Goal: Task Accomplishment & Management: Use online tool/utility

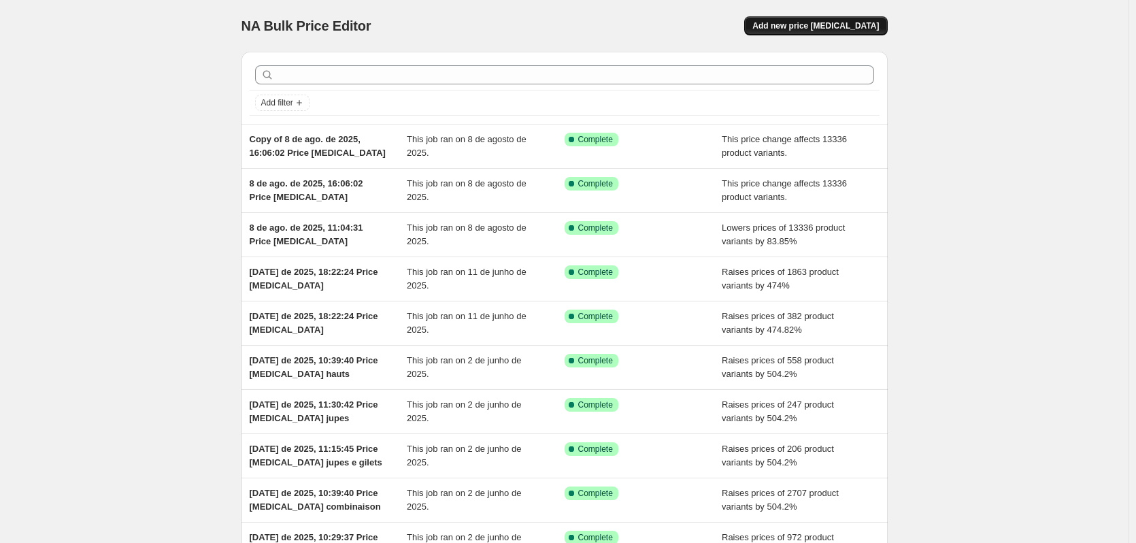
click at [853, 28] on span "Add new price change job" at bounding box center [815, 25] width 126 height 11
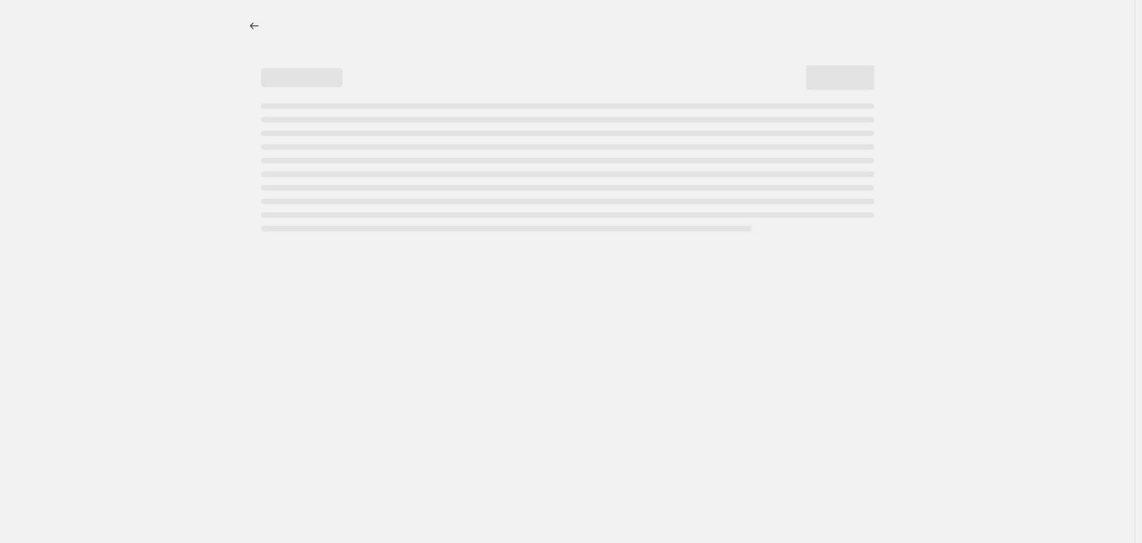
select select "percentage"
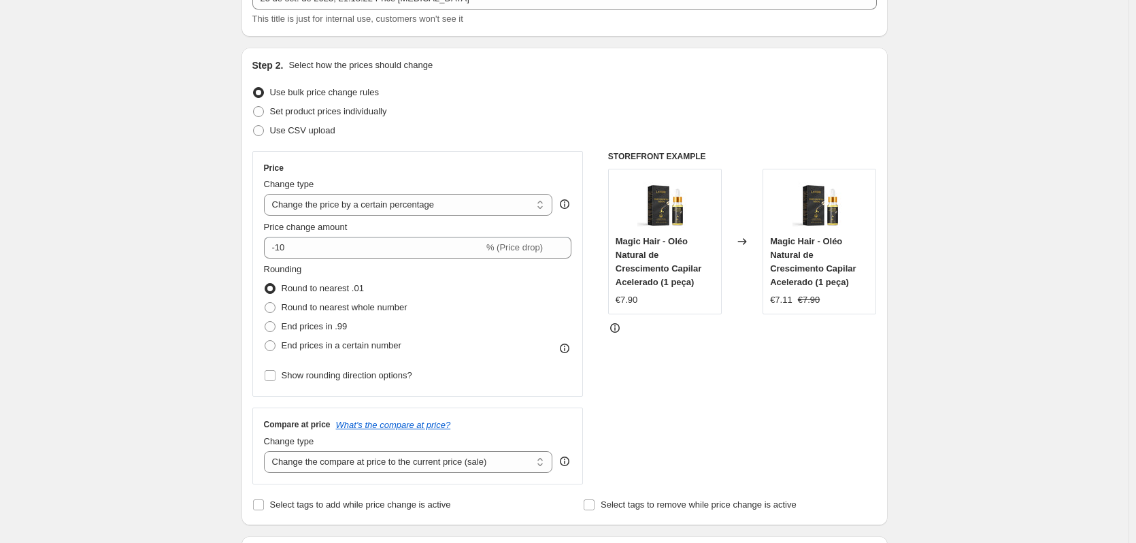
scroll to position [136, 0]
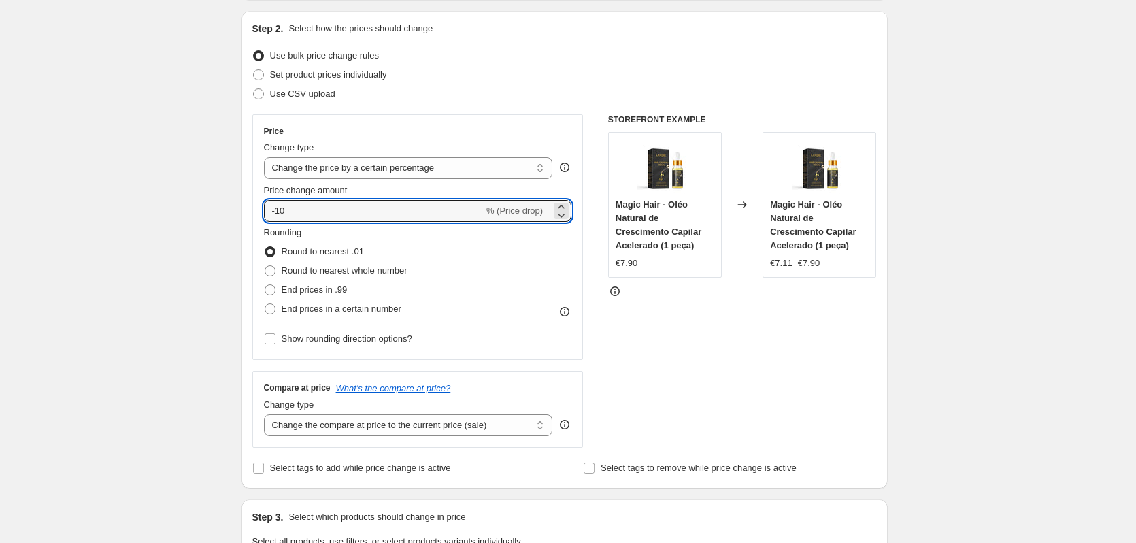
drag, startPoint x: 356, startPoint y: 211, endPoint x: 233, endPoint y: 203, distance: 122.7
paste input "465"
type input "465"
click at [488, 236] on div "Rounding Round to nearest .01 Round to nearest whole number End prices in .99 E…" at bounding box center [418, 272] width 308 height 92
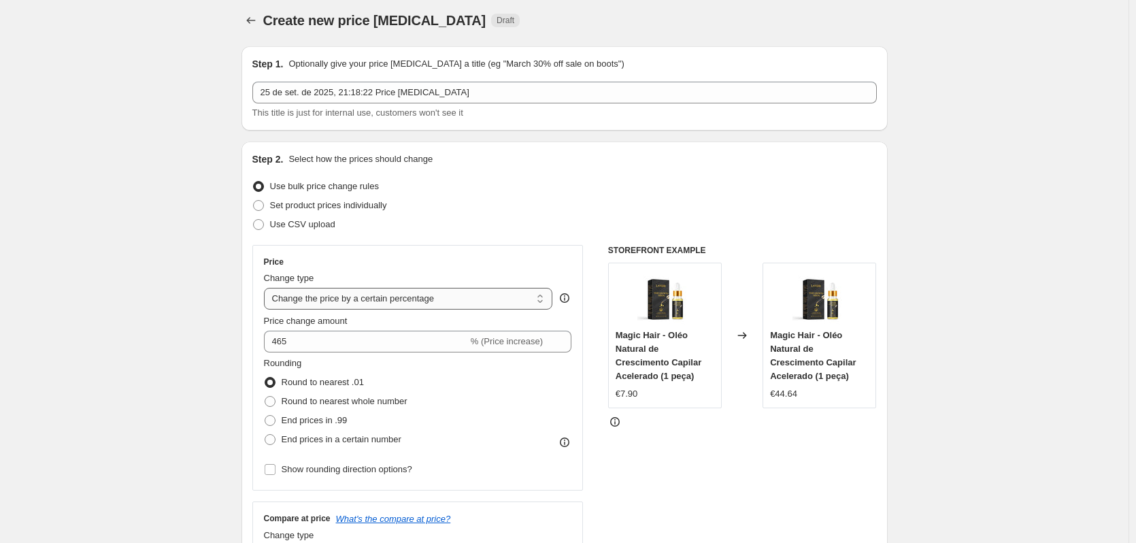
scroll to position [0, 0]
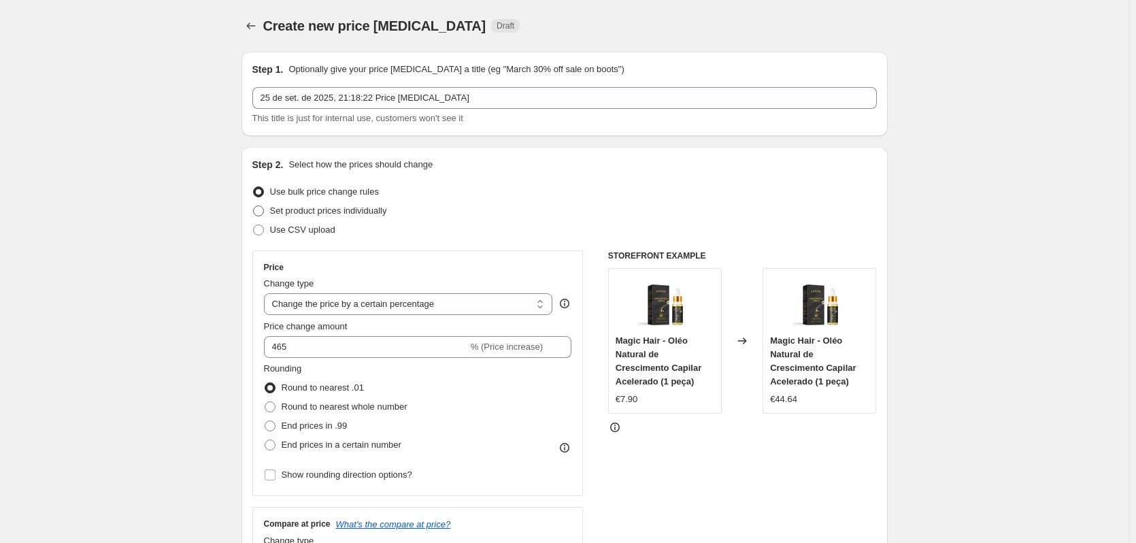
click at [305, 212] on span "Set product prices individually" at bounding box center [328, 210] width 117 height 10
click at [254, 206] on input "Set product prices individually" at bounding box center [253, 205] width 1 height 1
radio input "true"
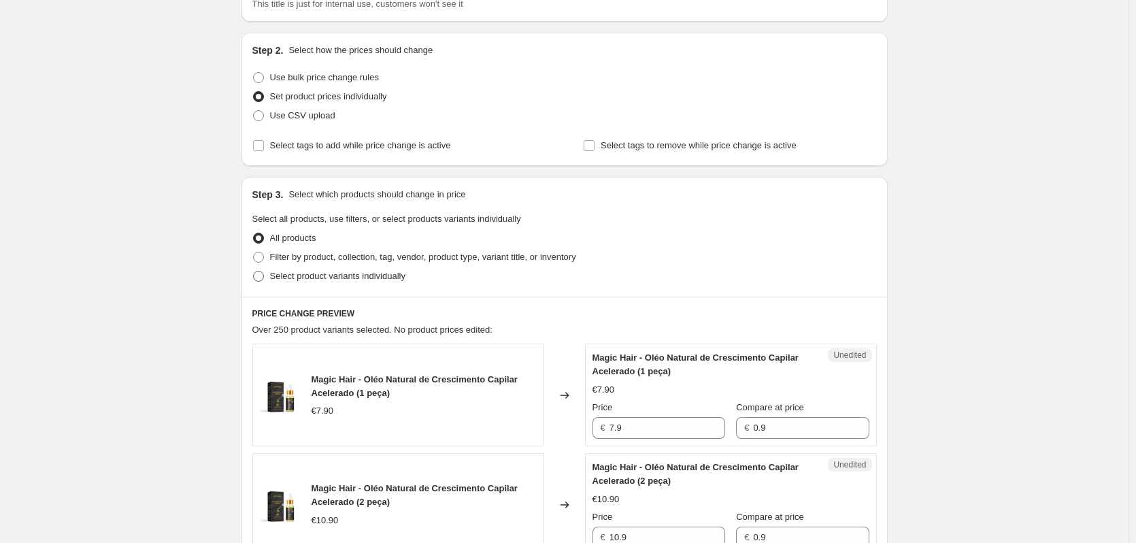
scroll to position [136, 0]
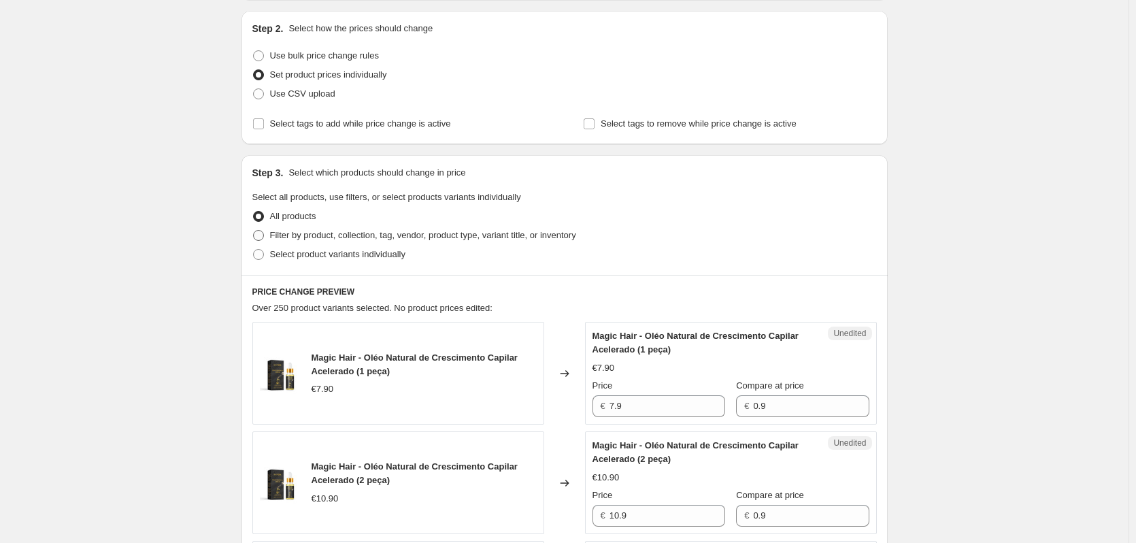
click at [301, 239] on span "Filter by product, collection, tag, vendor, product type, variant title, or inv…" at bounding box center [423, 235] width 306 height 10
click at [254, 231] on input "Filter by product, collection, tag, vendor, product type, variant title, or inv…" at bounding box center [253, 230] width 1 height 1
radio input "true"
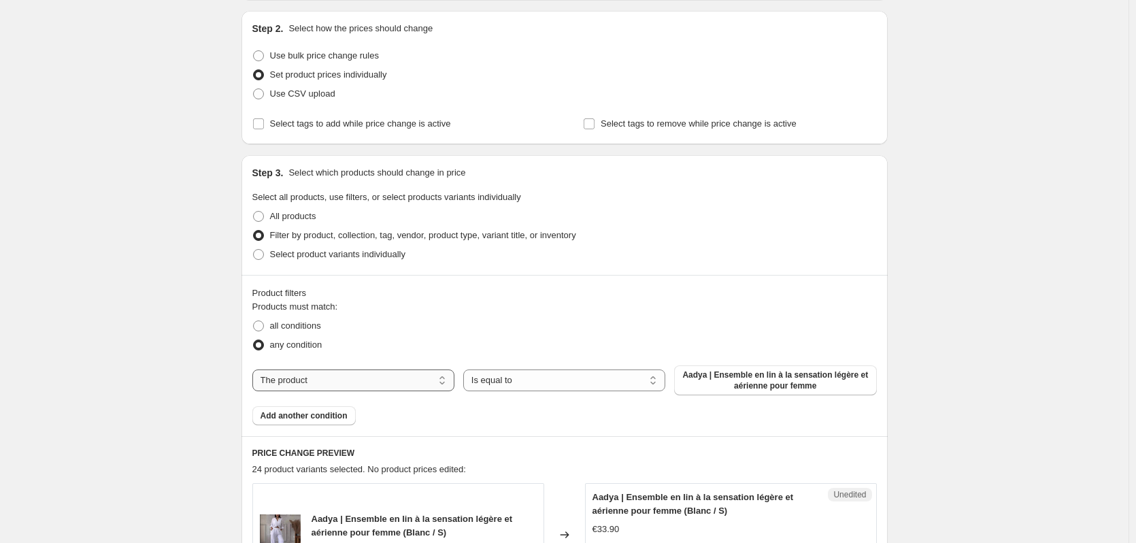
click at [398, 377] on select "The product The product's collection The product's tag The product's vendor The…" at bounding box center [353, 380] width 202 height 22
select select "collection"
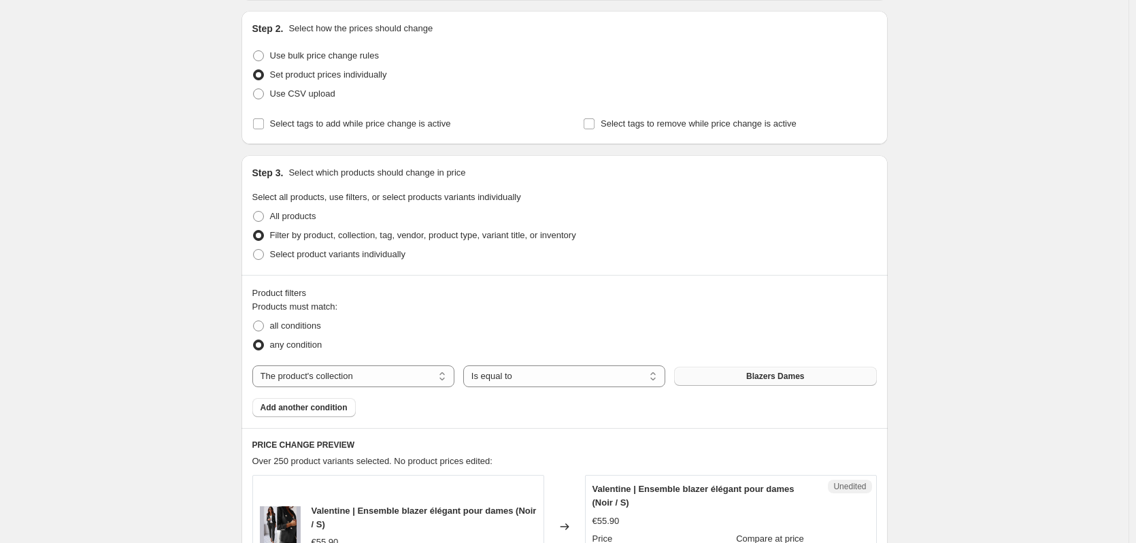
click at [749, 375] on button "Blazers Dames" at bounding box center [775, 376] width 202 height 19
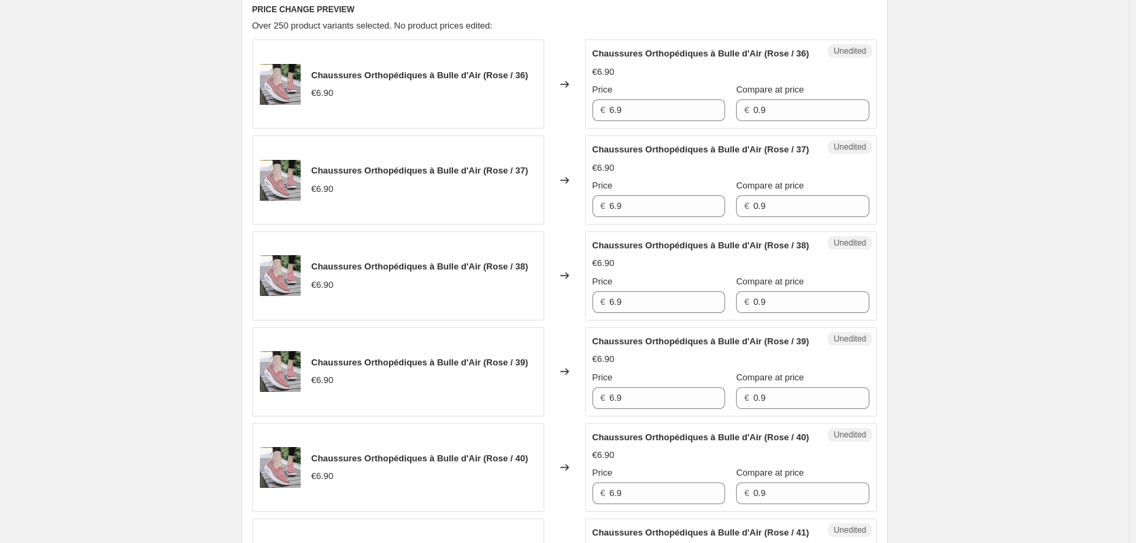
scroll to position [612, 0]
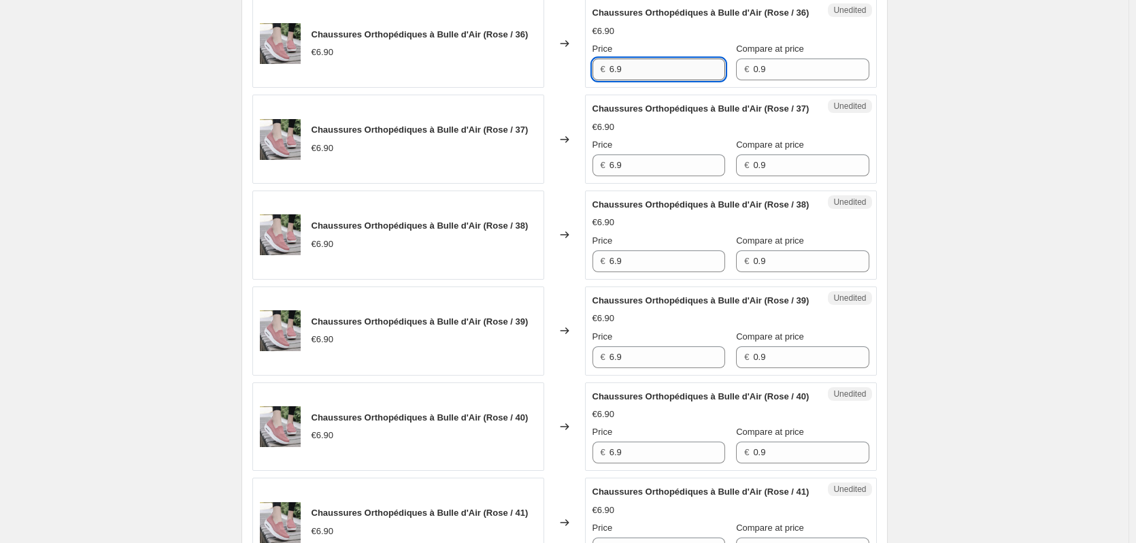
click at [666, 80] on input "6.9" at bounding box center [667, 69] width 116 height 22
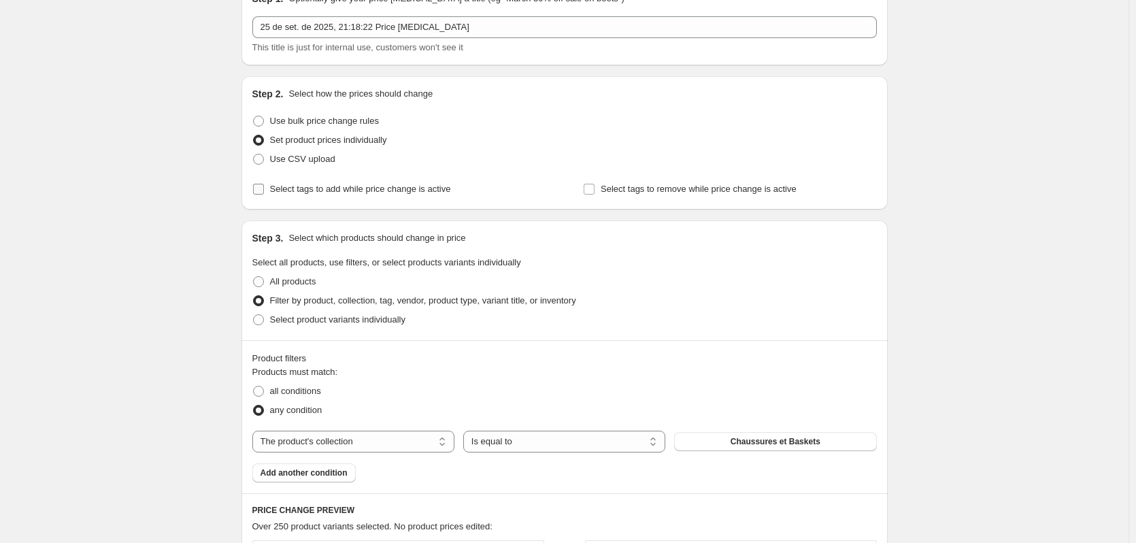
scroll to position [68, 0]
click at [281, 285] on span "All products" at bounding box center [293, 284] width 46 height 10
click at [254, 279] on input "All products" at bounding box center [253, 279] width 1 height 1
radio input "true"
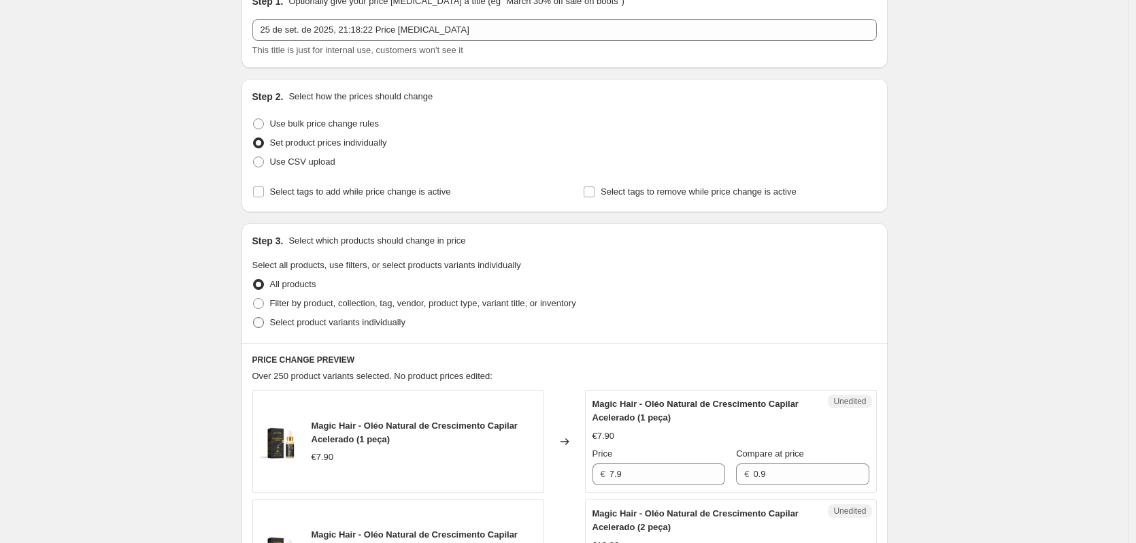
click at [307, 323] on span "Select product variants individually" at bounding box center [337, 322] width 135 height 10
click at [254, 318] on input "Select product variants individually" at bounding box center [253, 317] width 1 height 1
radio input "true"
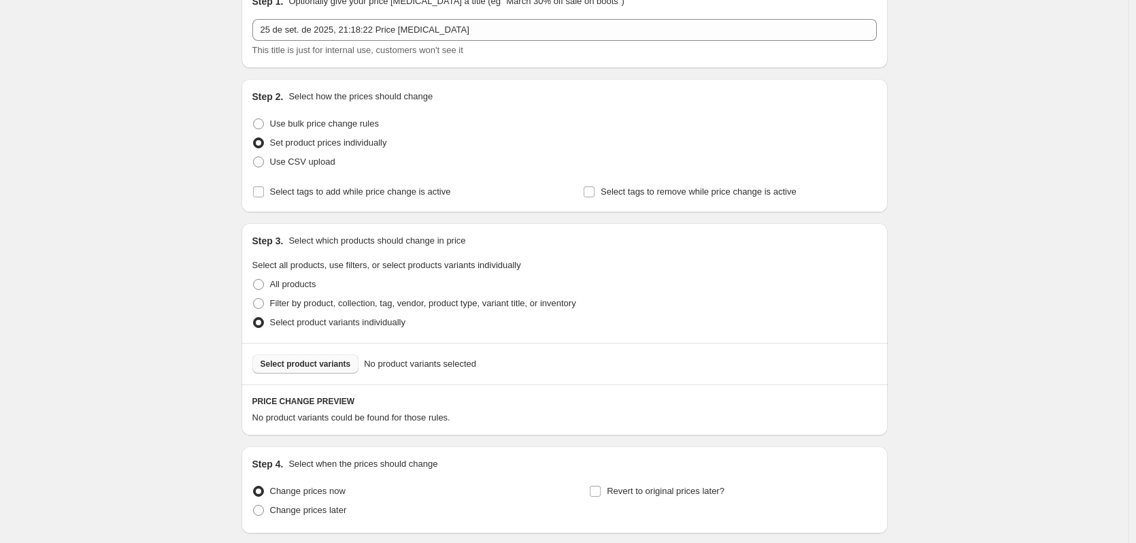
click at [336, 363] on span "Select product variants" at bounding box center [305, 363] width 90 height 11
click at [284, 305] on span "Filter by product, collection, tag, vendor, product type, variant title, or inv…" at bounding box center [423, 303] width 306 height 10
click at [254, 299] on input "Filter by product, collection, tag, vendor, product type, variant title, or inv…" at bounding box center [253, 298] width 1 height 1
radio input "true"
select select "collection"
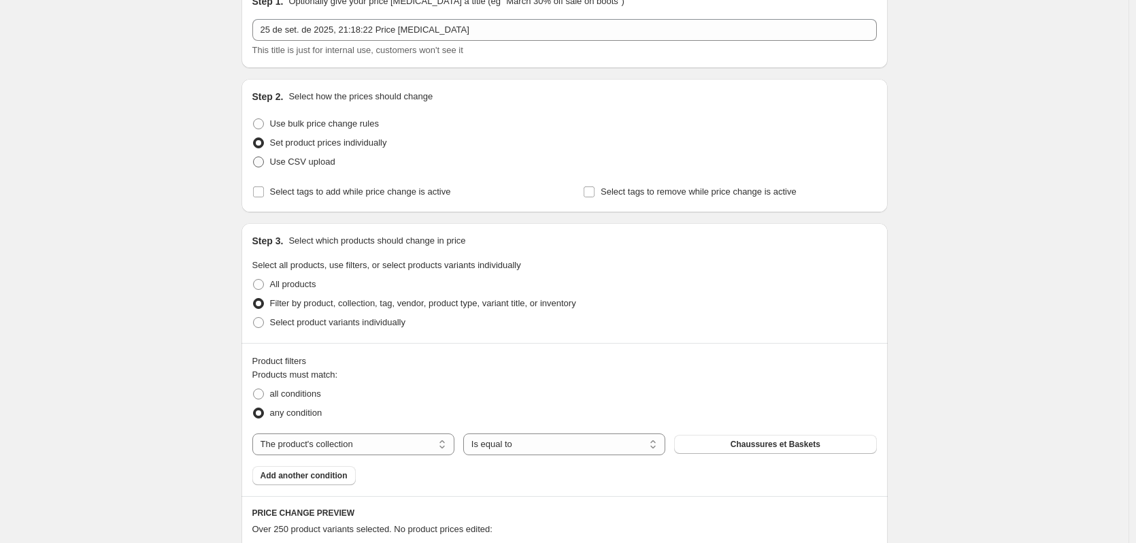
click at [272, 160] on label "Use CSV upload" at bounding box center [293, 161] width 83 height 19
click at [254, 157] on input "Use CSV upload" at bounding box center [253, 156] width 1 height 1
radio input "true"
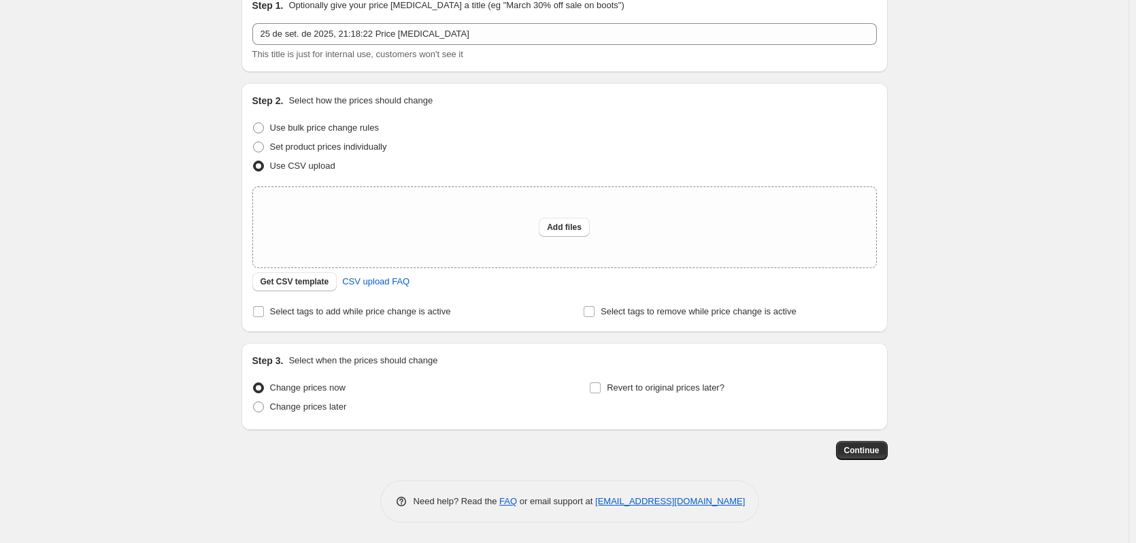
scroll to position [64, 0]
click at [270, 126] on label "Use bulk price change rules" at bounding box center [315, 127] width 126 height 19
click at [254, 123] on input "Use bulk price change rules" at bounding box center [253, 122] width 1 height 1
radio input "true"
select select "collection"
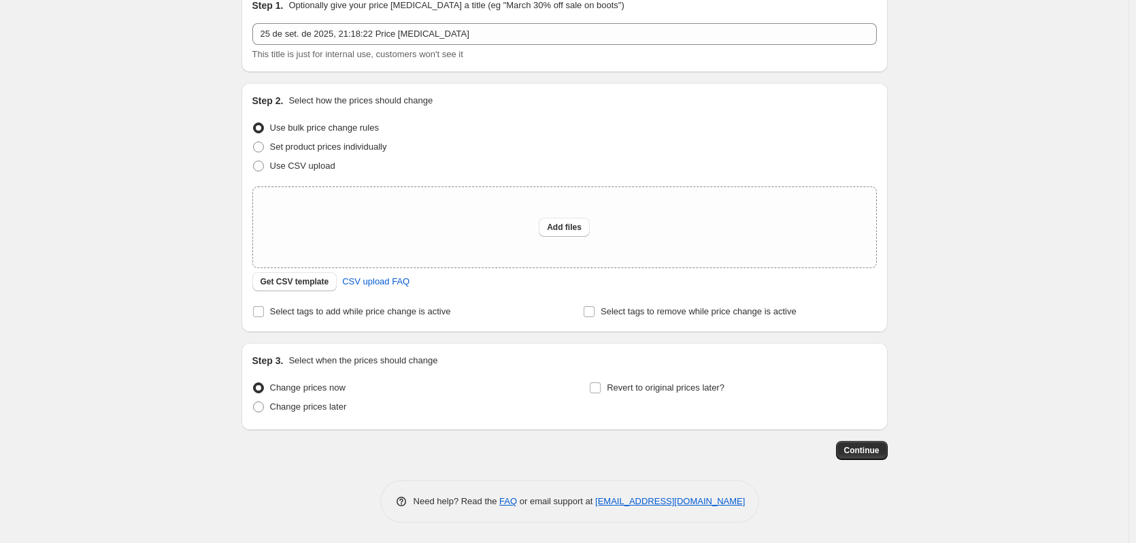
select select "percentage"
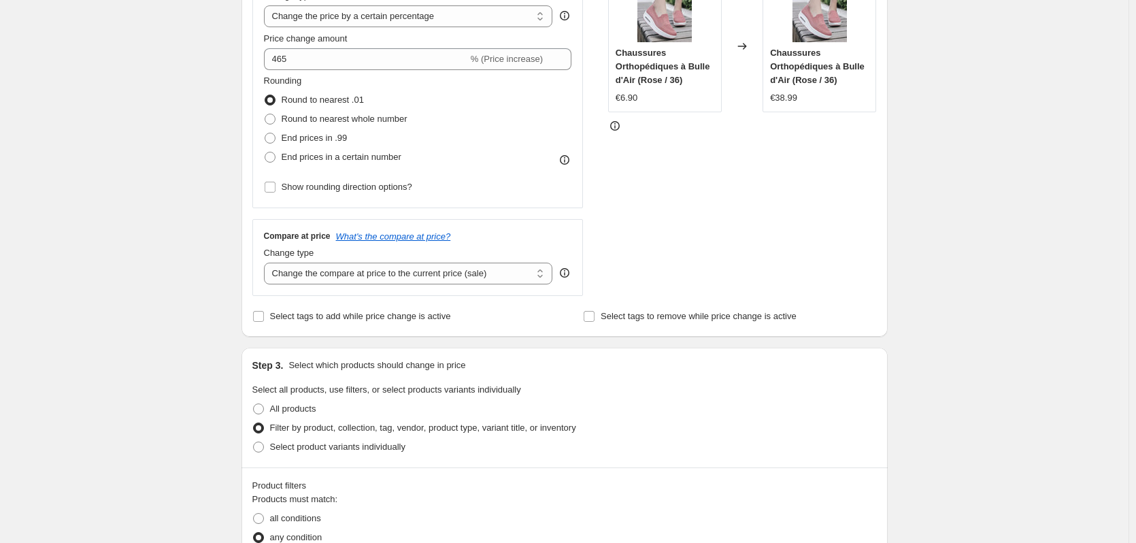
scroll to position [268, 0]
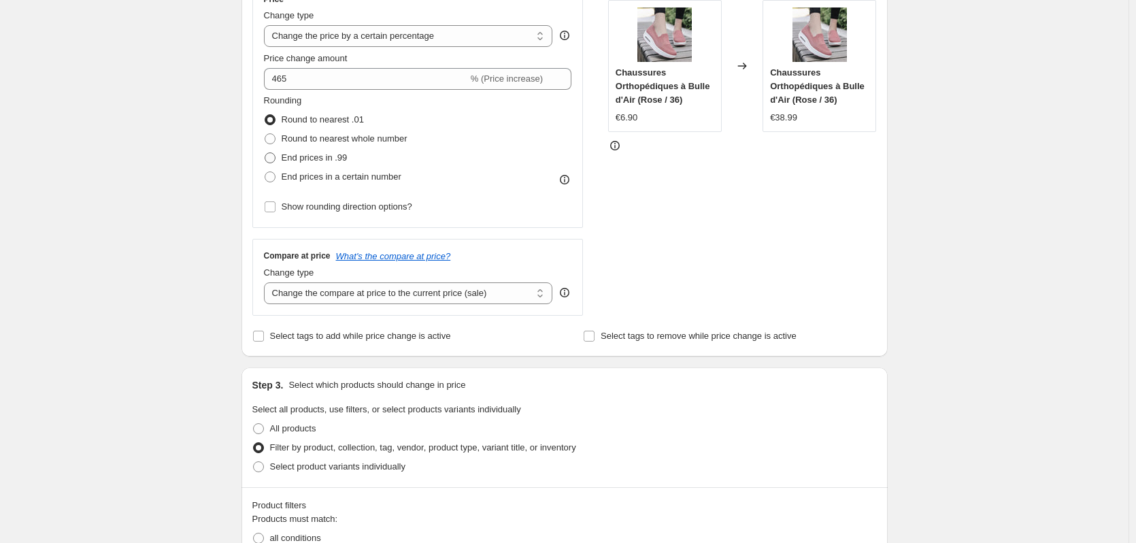
click at [273, 154] on span at bounding box center [270, 157] width 11 height 11
click at [265, 153] on input "End prices in .99" at bounding box center [265, 152] width 1 height 1
radio input "true"
click at [269, 175] on span at bounding box center [270, 176] width 11 height 11
click at [265, 172] on input "End prices in a certain number" at bounding box center [265, 171] width 1 height 1
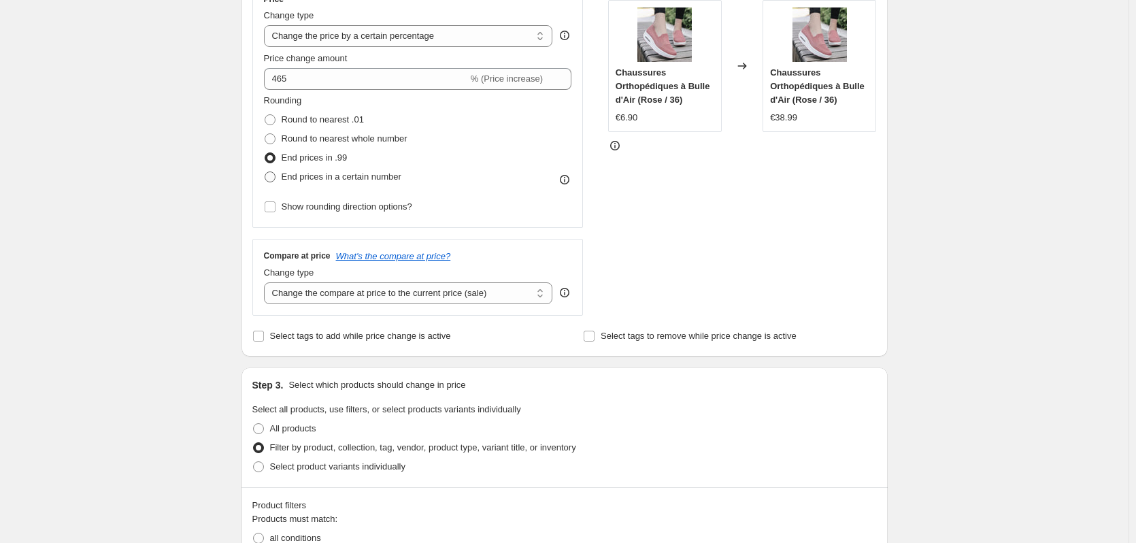
radio input "true"
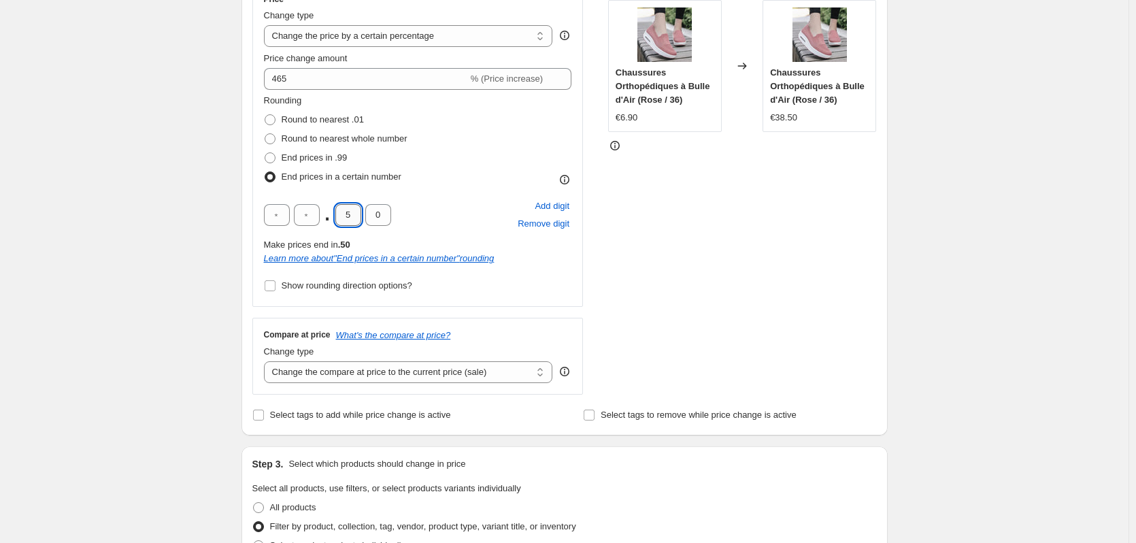
drag, startPoint x: 358, startPoint y: 211, endPoint x: 341, endPoint y: 211, distance: 16.3
click at [342, 211] on input "5" at bounding box center [348, 215] width 26 height 22
type input "9"
click at [583, 299] on div "Price Change type Change the price to a certain amount Change the price by a ce…" at bounding box center [417, 144] width 331 height 324
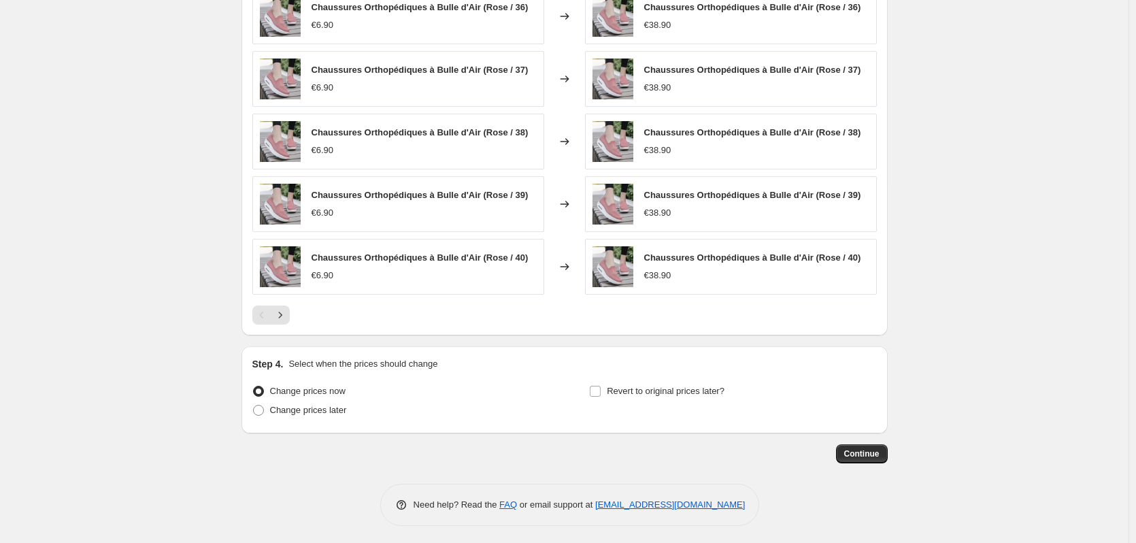
scroll to position [1049, 0]
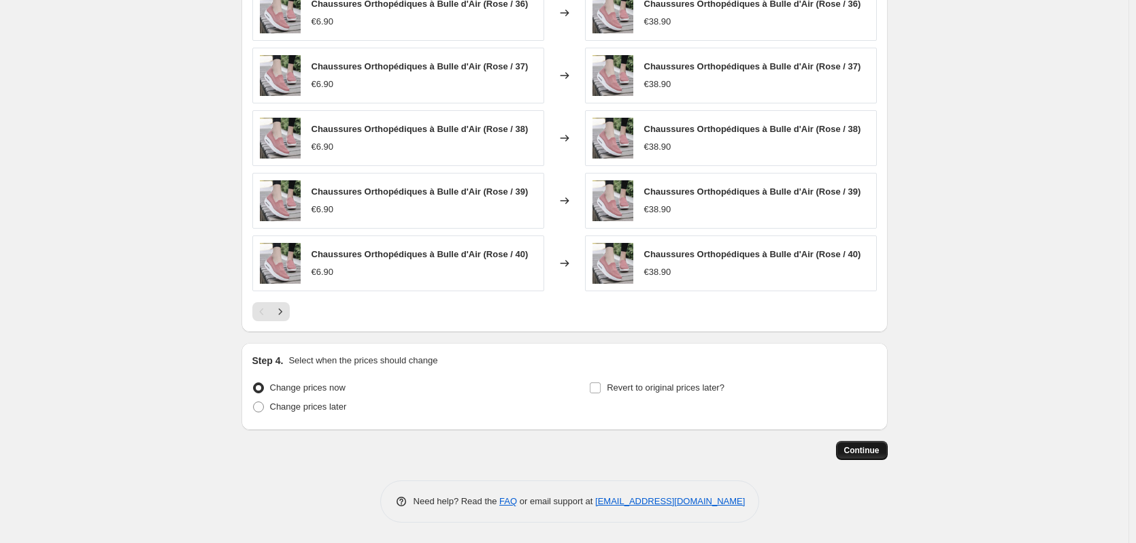
click at [855, 447] on span "Continue" at bounding box center [861, 450] width 35 height 11
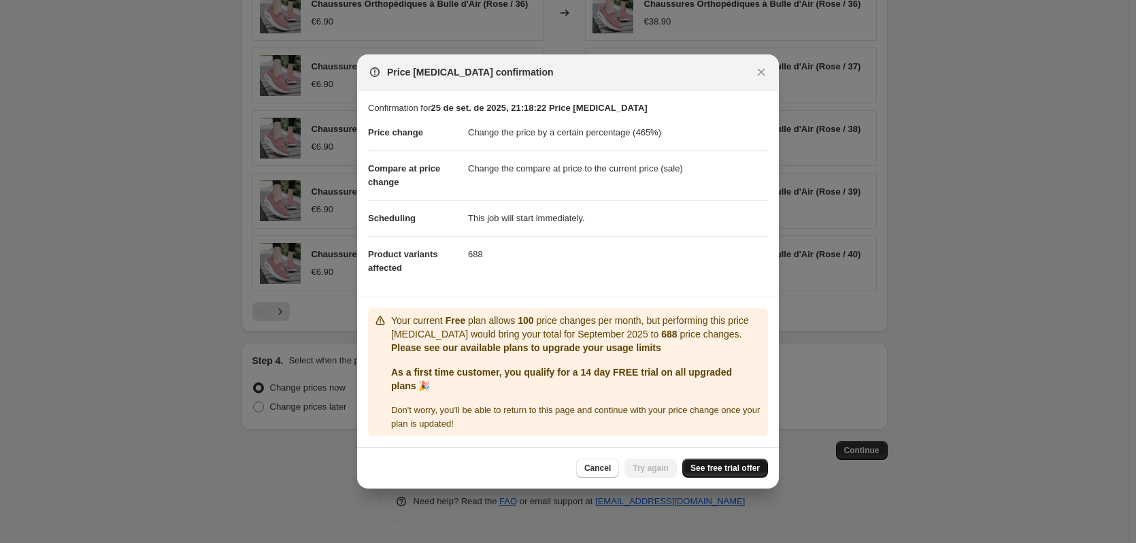
click at [705, 466] on span "See free trial offer" at bounding box center [724, 467] width 69 height 11
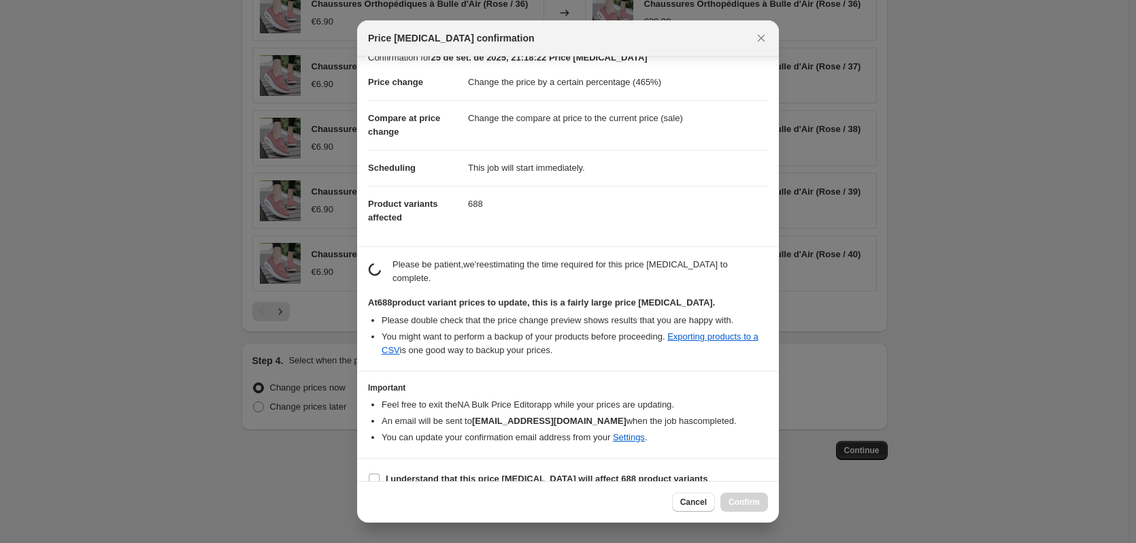
scroll to position [24, 0]
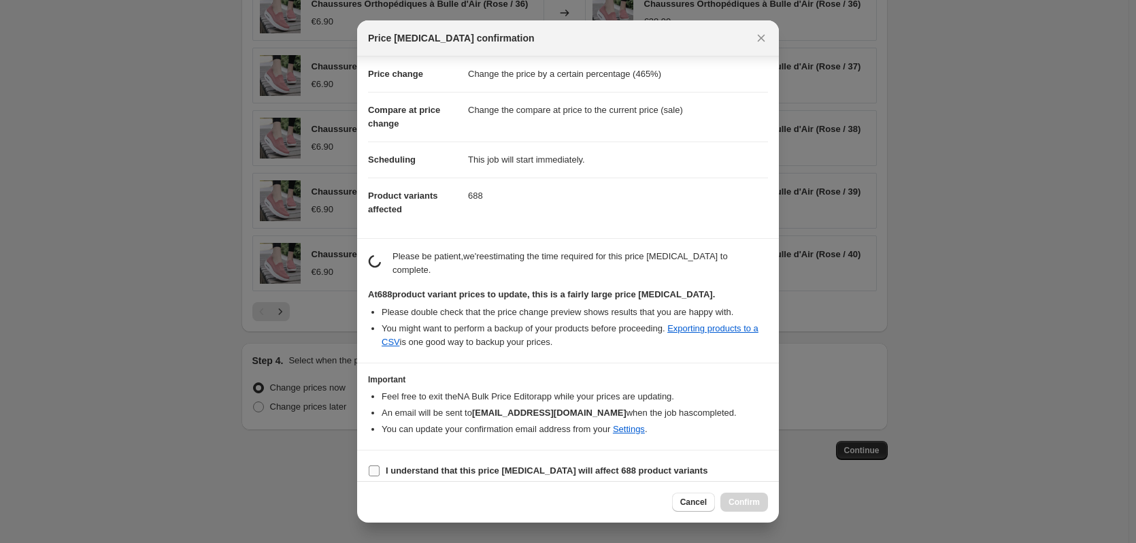
click at [397, 465] on b "I understand that this price change job will affect 688 product variants" at bounding box center [547, 470] width 322 height 10
click at [379, 465] on input "I understand that this price change job will affect 688 product variants" at bounding box center [374, 470] width 11 height 11
checkbox input "true"
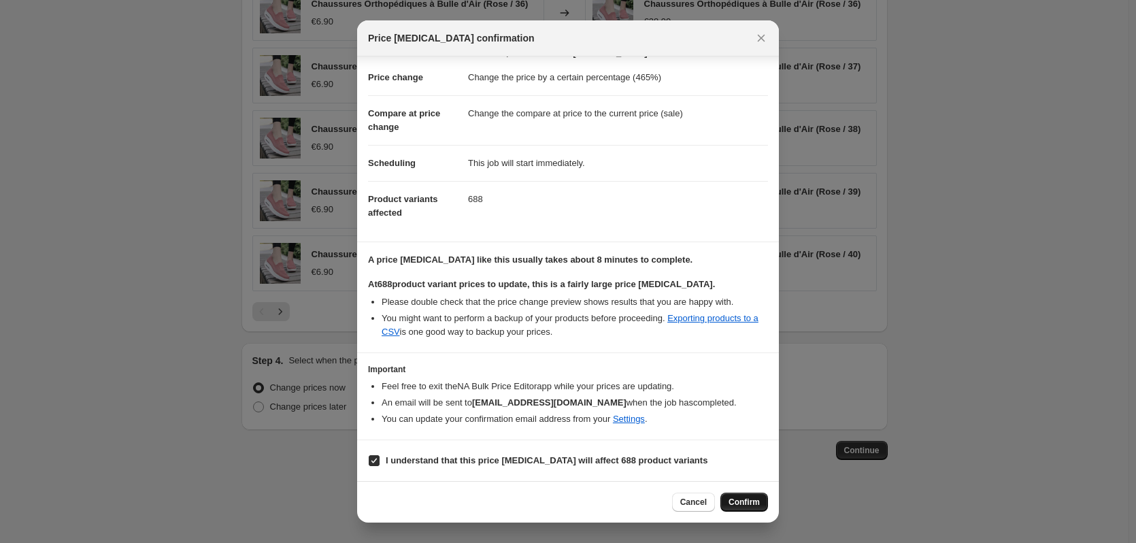
click at [747, 499] on span "Confirm" at bounding box center [743, 501] width 31 height 11
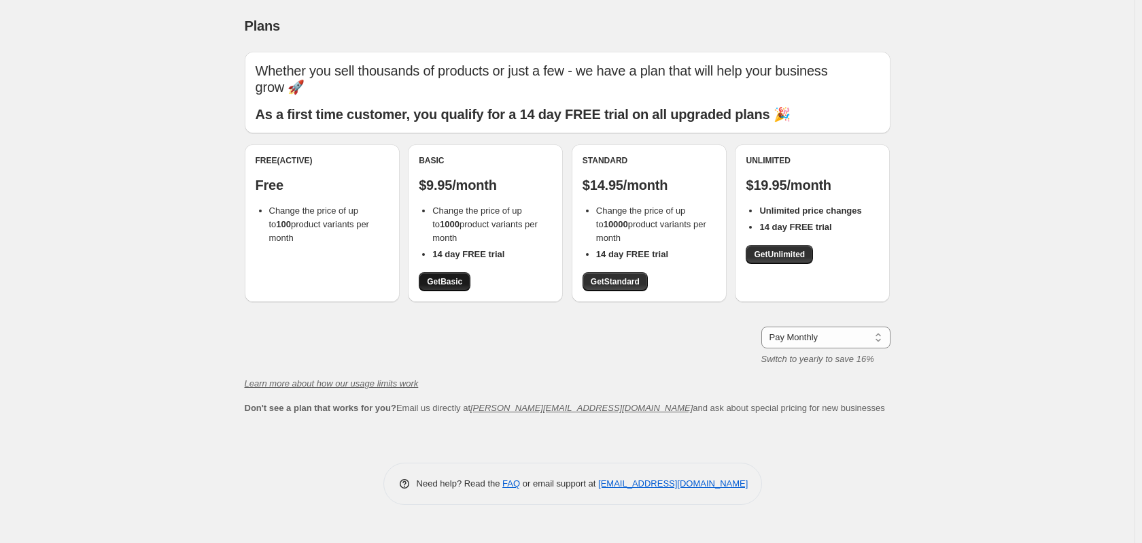
click at [441, 280] on span "Get Basic" at bounding box center [444, 281] width 35 height 11
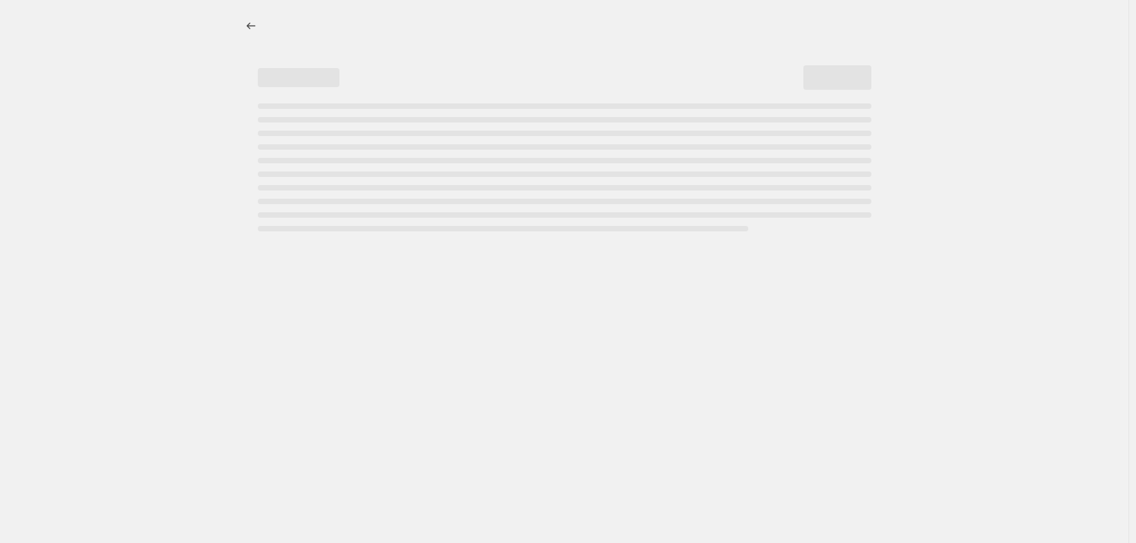
select select "percentage"
select select "collection"
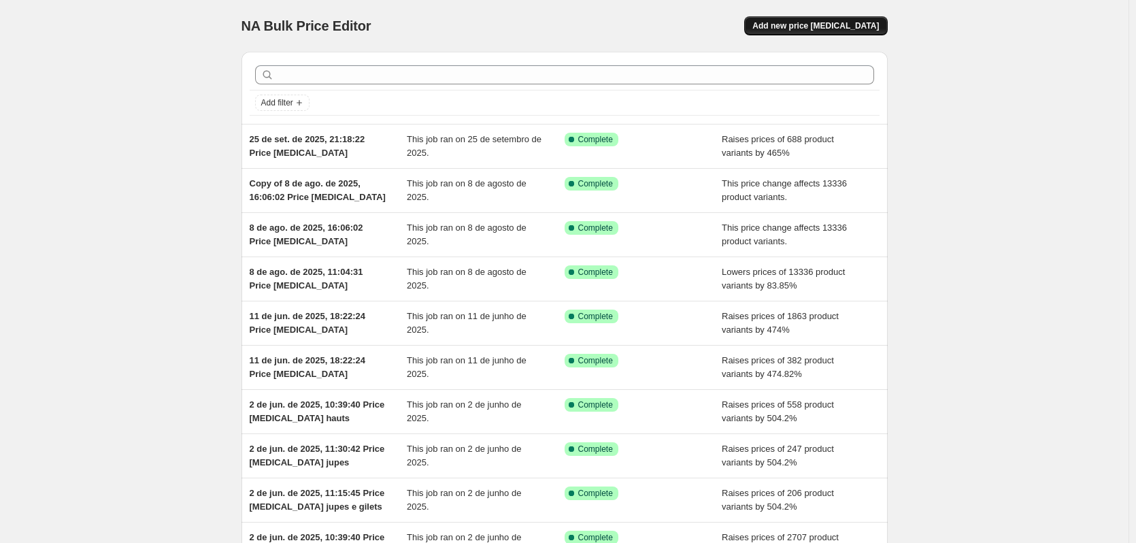
click at [807, 24] on span "Add new price change job" at bounding box center [815, 25] width 126 height 11
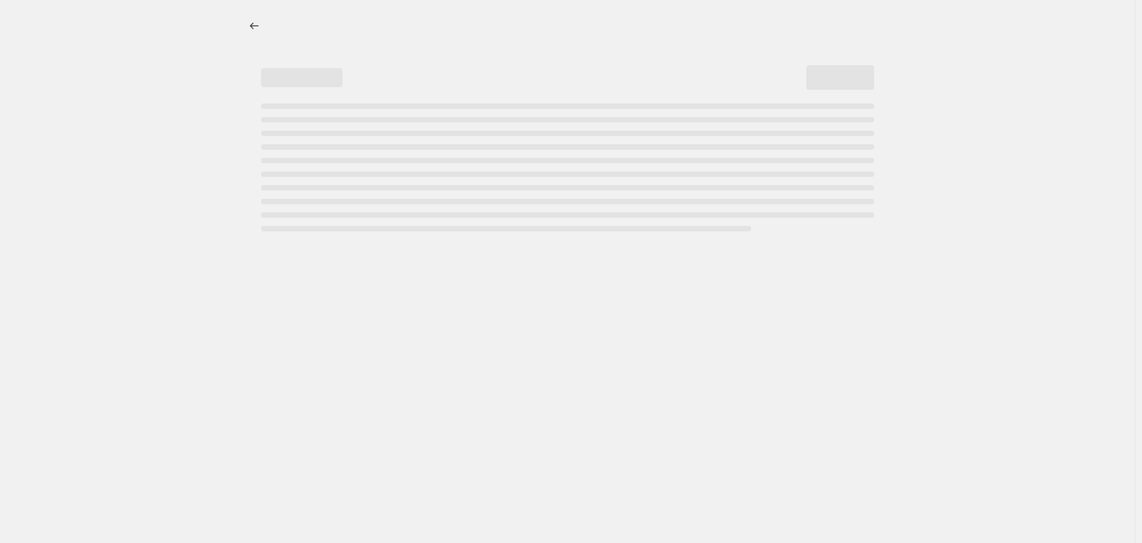
select select "percentage"
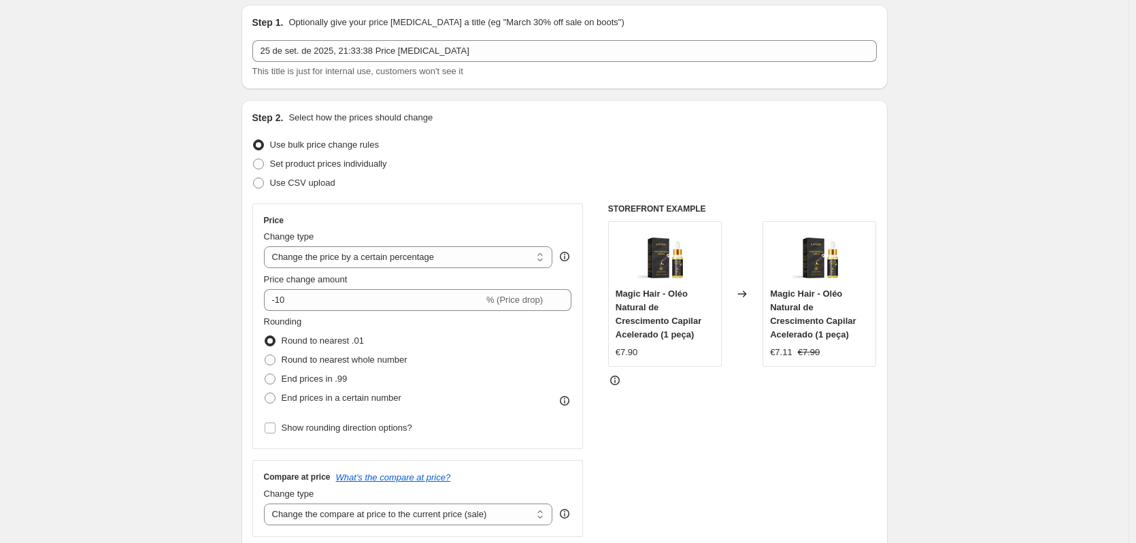
scroll to position [68, 0]
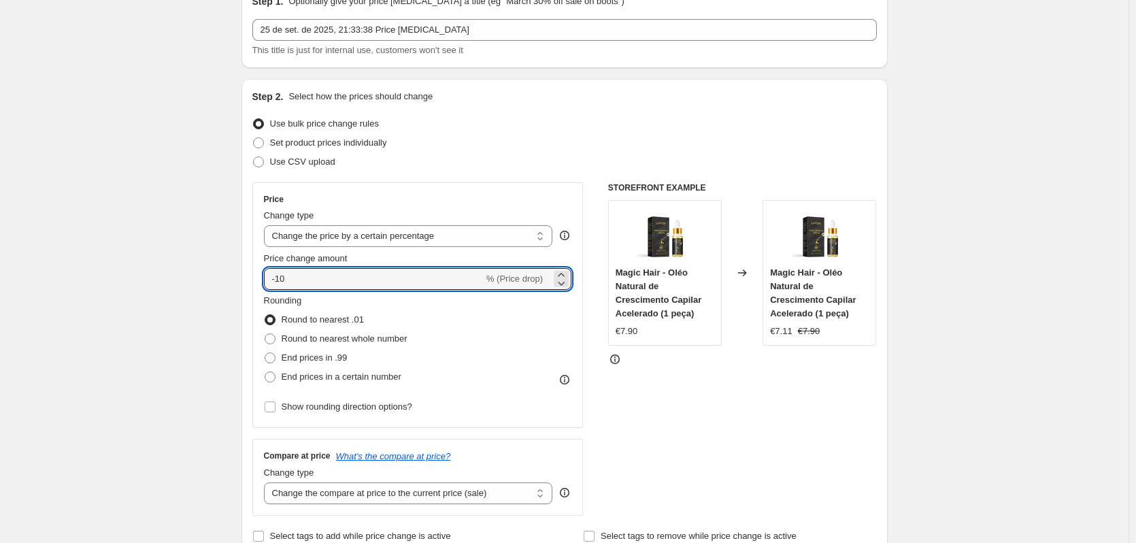
drag, startPoint x: 310, startPoint y: 283, endPoint x: 137, endPoint y: 266, distance: 173.6
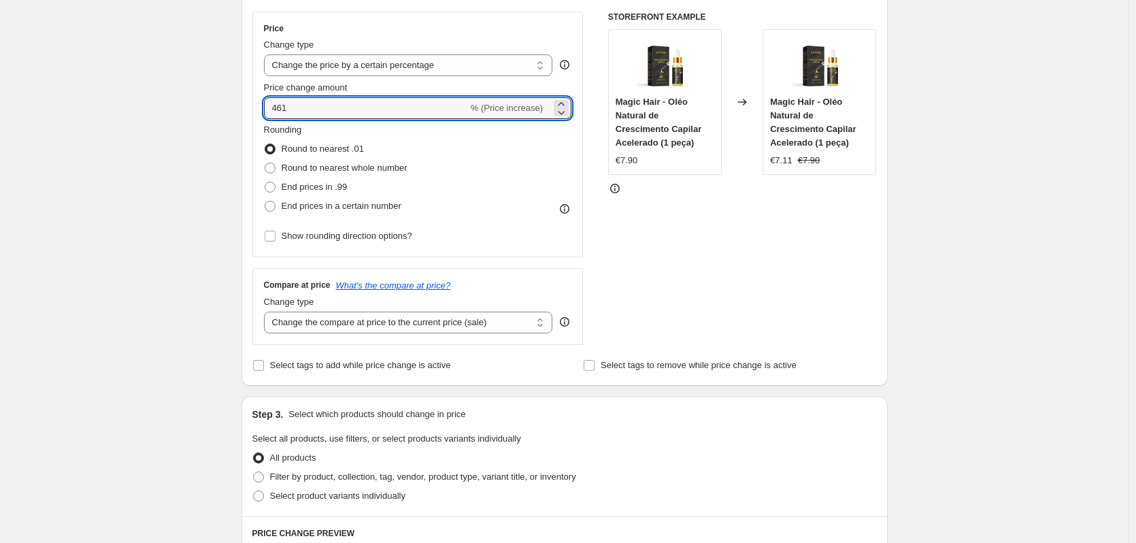
scroll to position [272, 0]
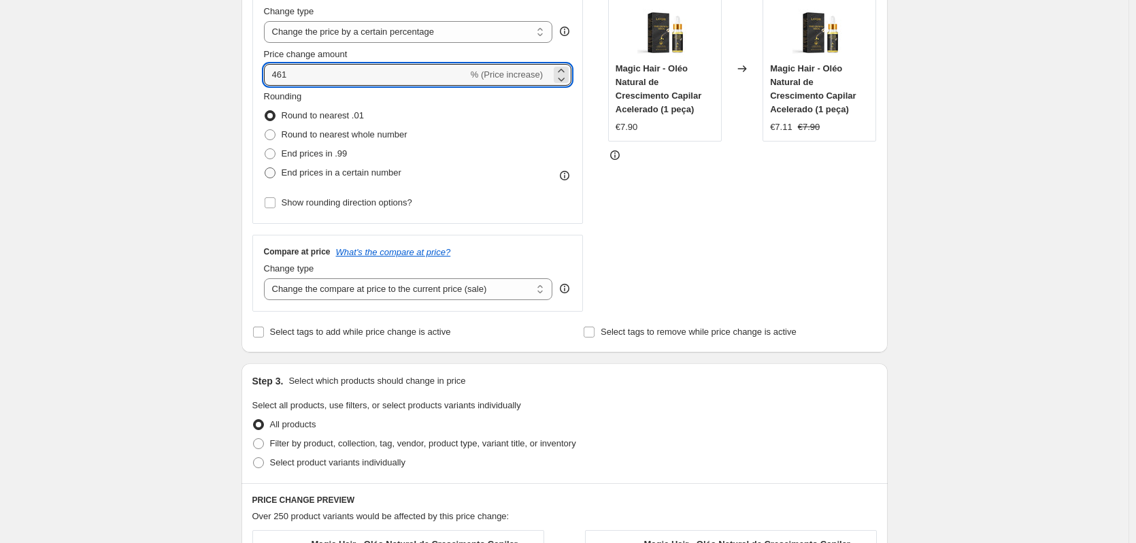
type input "461"
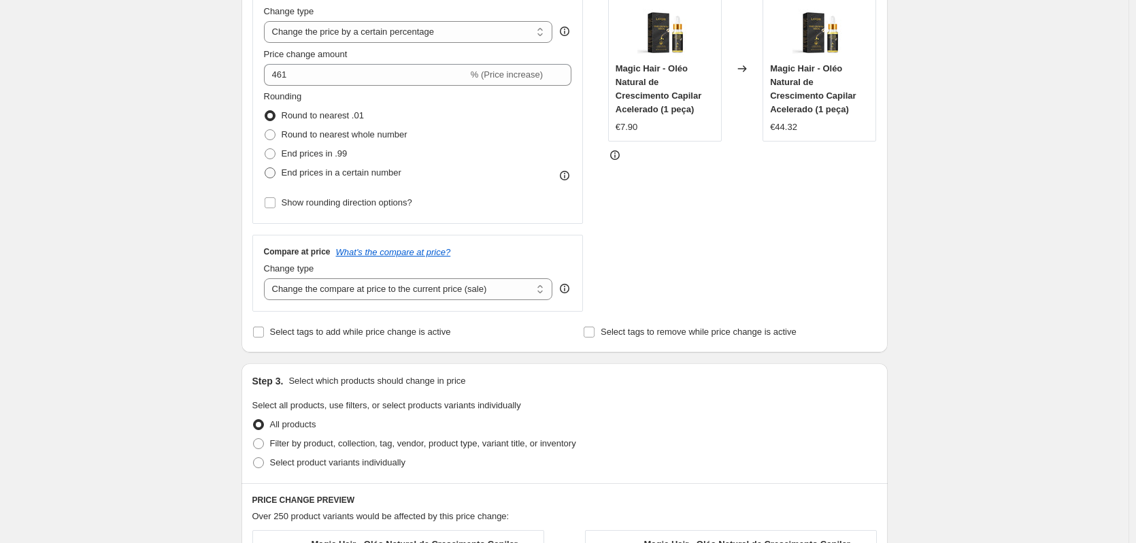
click at [272, 175] on span at bounding box center [270, 172] width 11 height 11
click at [265, 168] on input "End prices in a certain number" at bounding box center [265, 167] width 1 height 1
radio input "true"
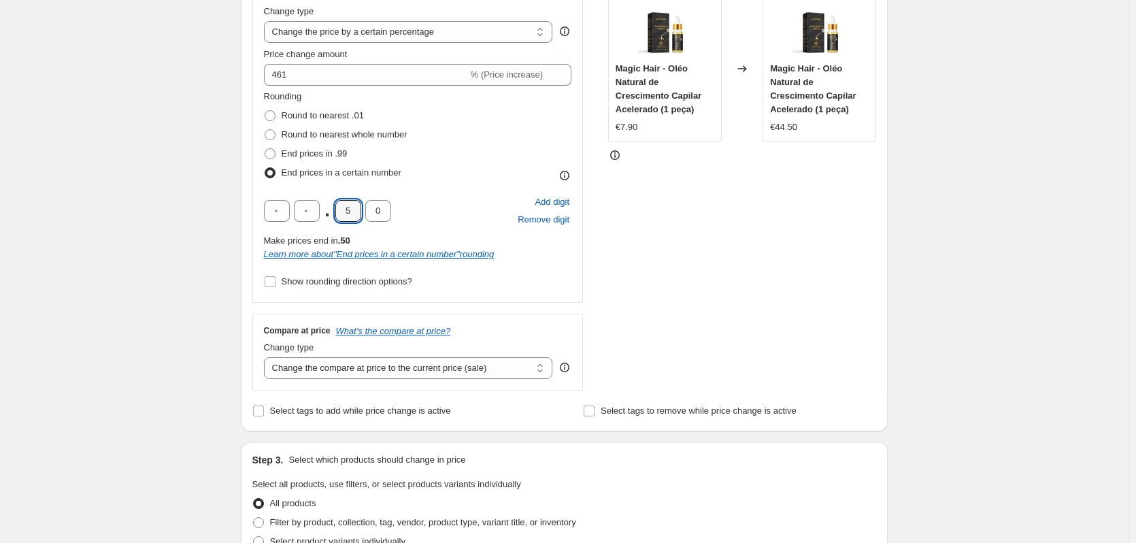
drag, startPoint x: 353, startPoint y: 214, endPoint x: 335, endPoint y: 216, distance: 18.5
click at [343, 216] on input "5" at bounding box center [348, 211] width 26 height 22
type input "9"
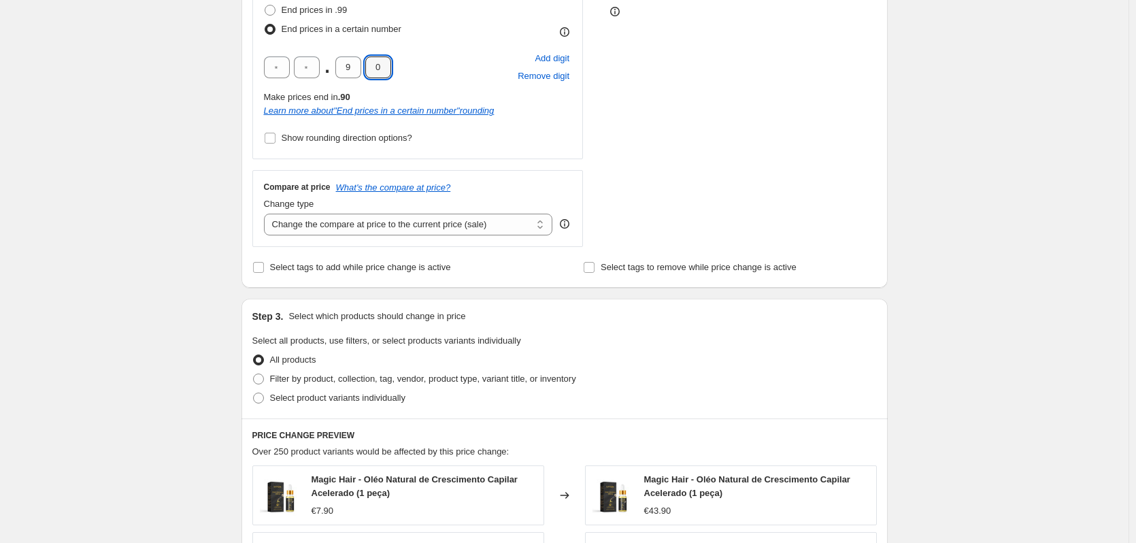
scroll to position [476, 0]
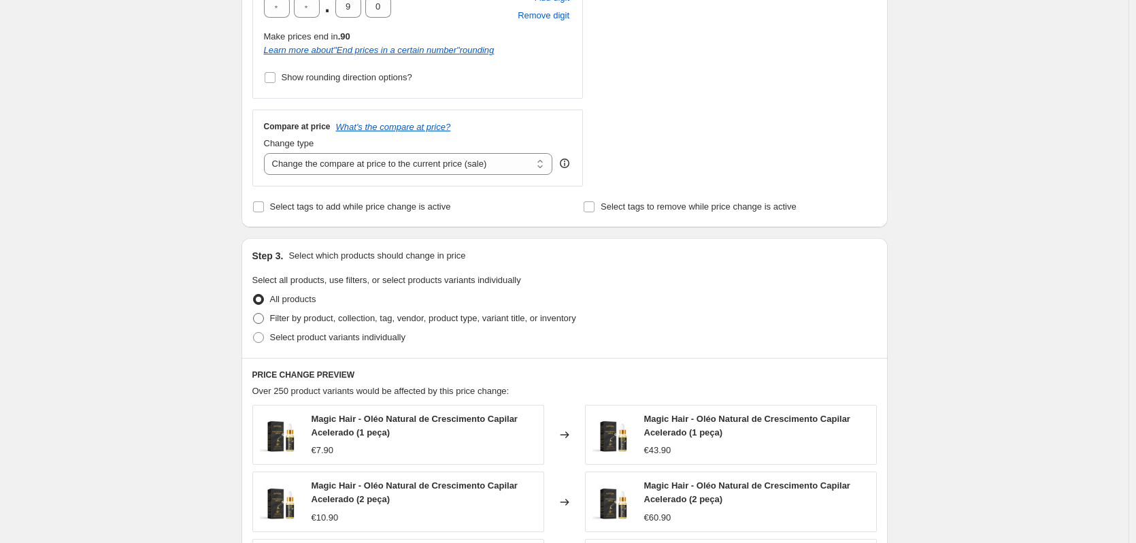
click at [264, 318] on span at bounding box center [258, 318] width 11 height 11
click at [254, 313] on input "Filter by product, collection, tag, vendor, product type, variant title, or inv…" at bounding box center [253, 313] width 1 height 1
radio input "true"
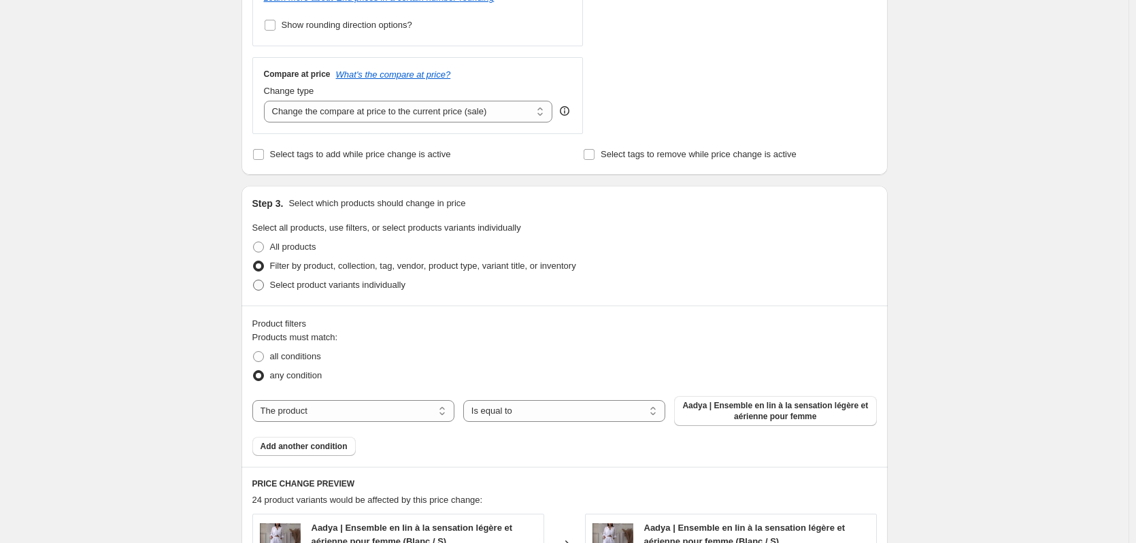
scroll to position [544, 0]
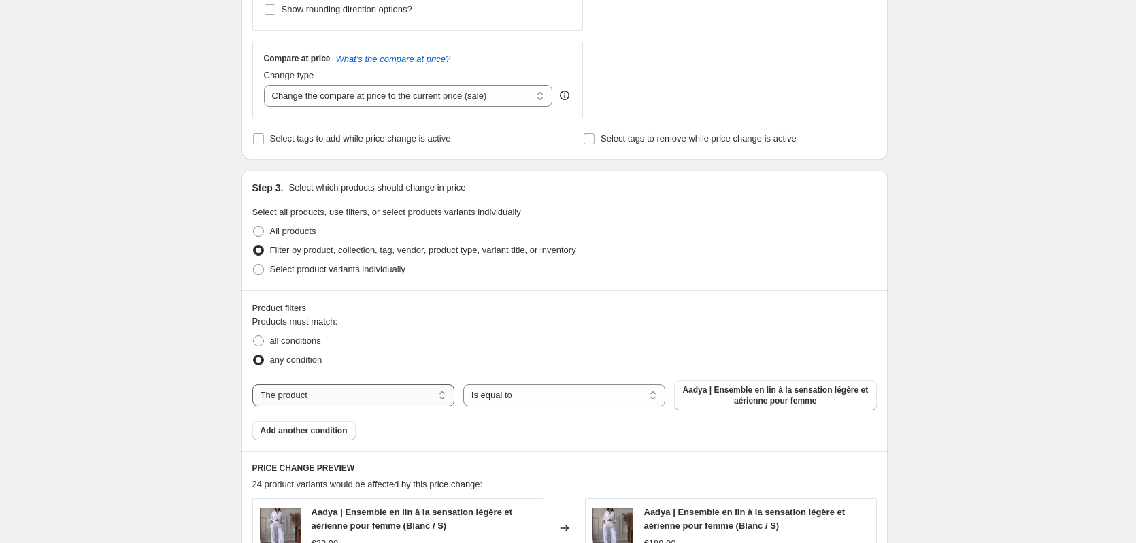
click at [394, 388] on select "The product The product's collection The product's tag The product's vendor The…" at bounding box center [353, 395] width 202 height 22
select select "collection"
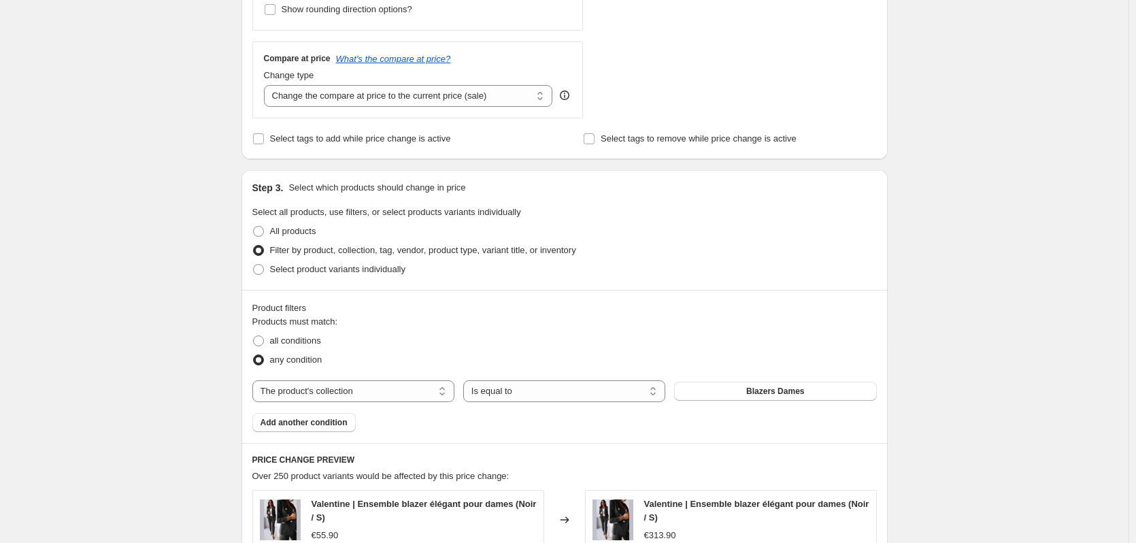
click at [761, 394] on span "Blazers Dames" at bounding box center [775, 391] width 58 height 11
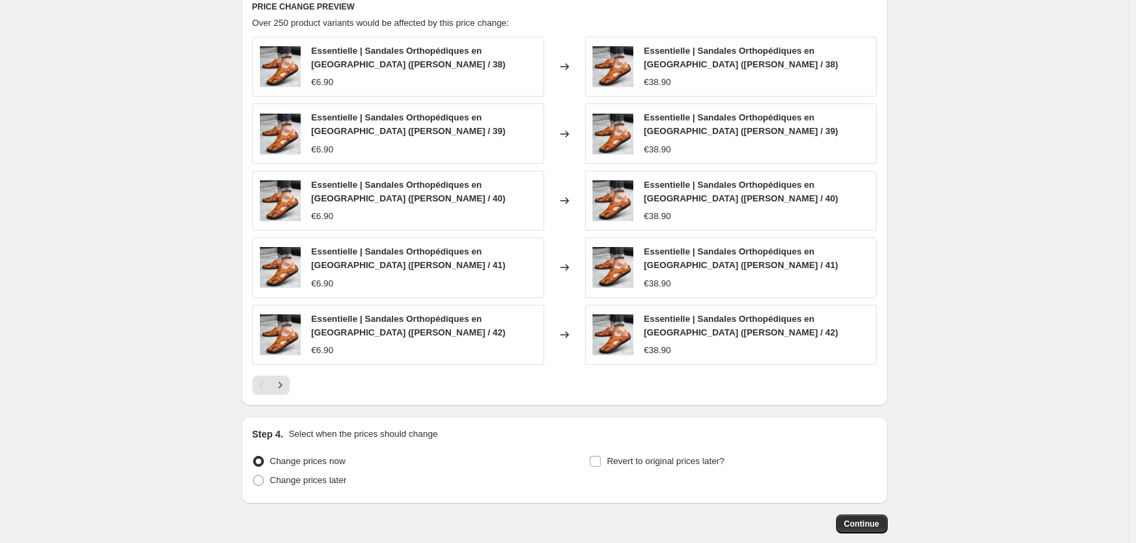
scroll to position [1003, 0]
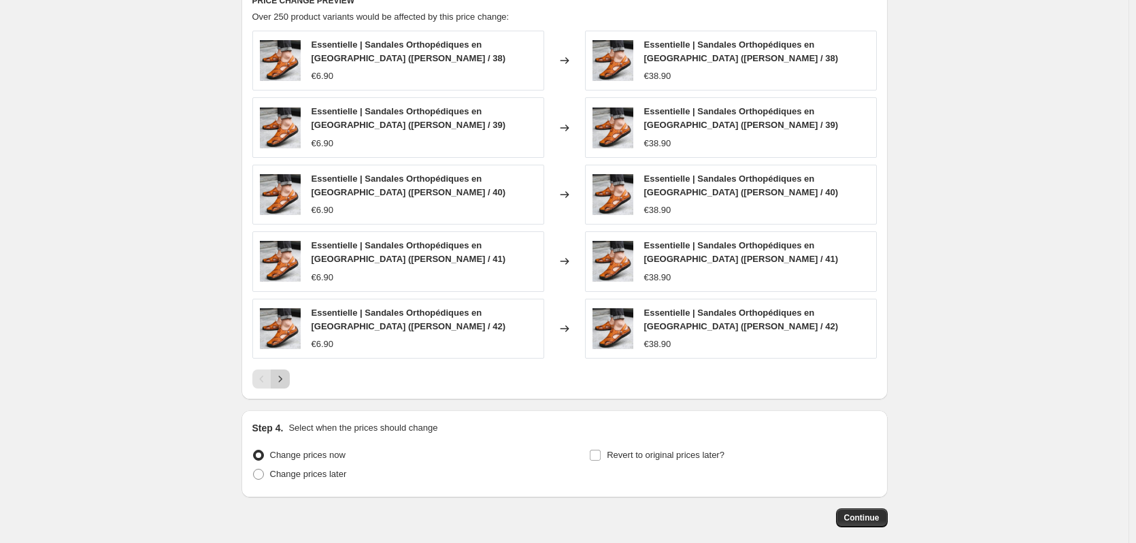
click at [282, 379] on icon "Next" at bounding box center [279, 378] width 3 height 6
click at [287, 381] on icon "Next" at bounding box center [280, 379] width 14 height 14
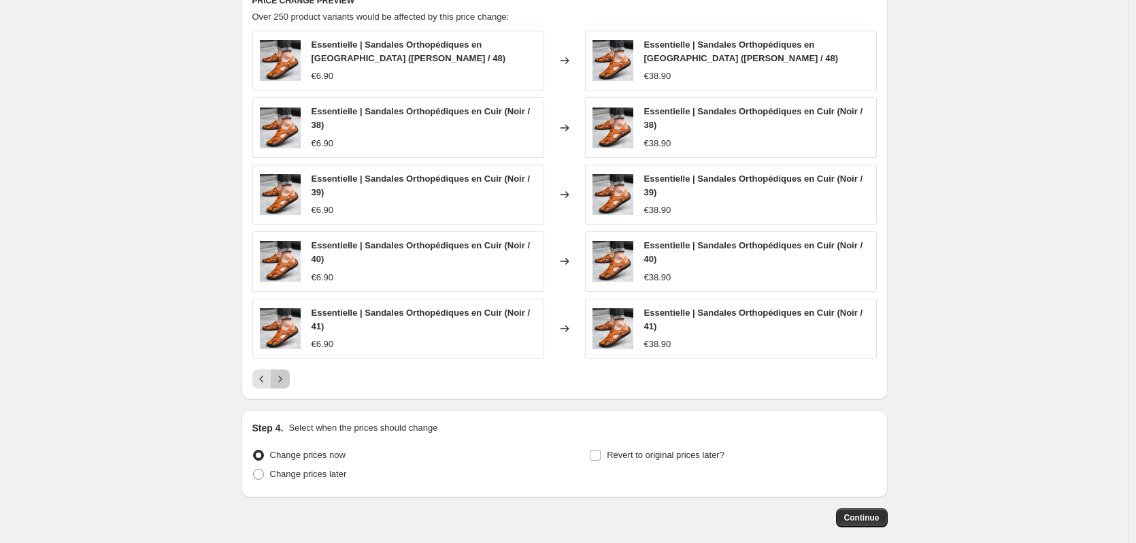
click at [287, 381] on icon "Next" at bounding box center [280, 379] width 14 height 14
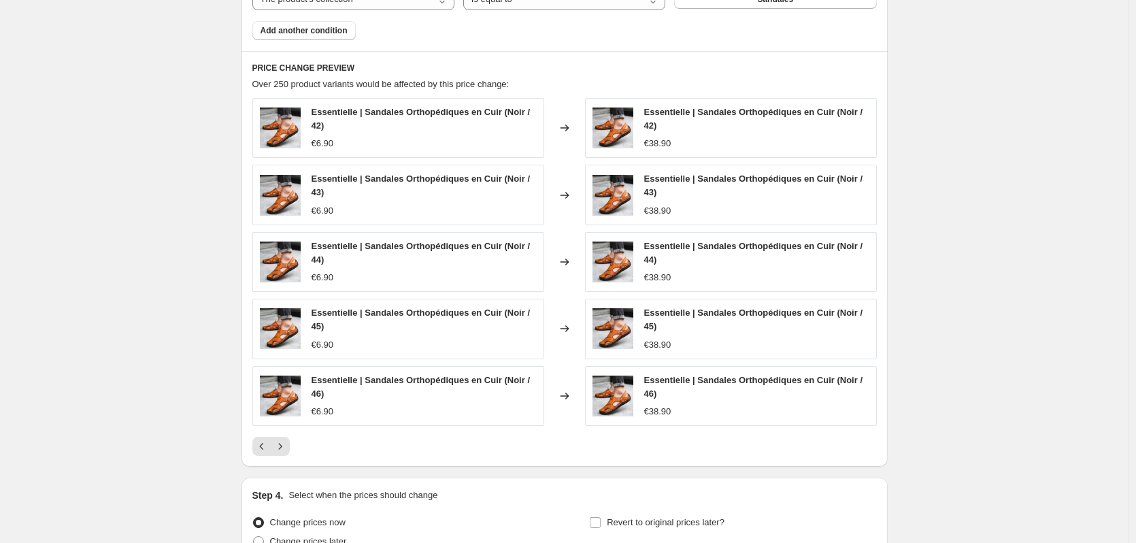
scroll to position [935, 0]
click at [286, 446] on icon "Next" at bounding box center [280, 447] width 14 height 14
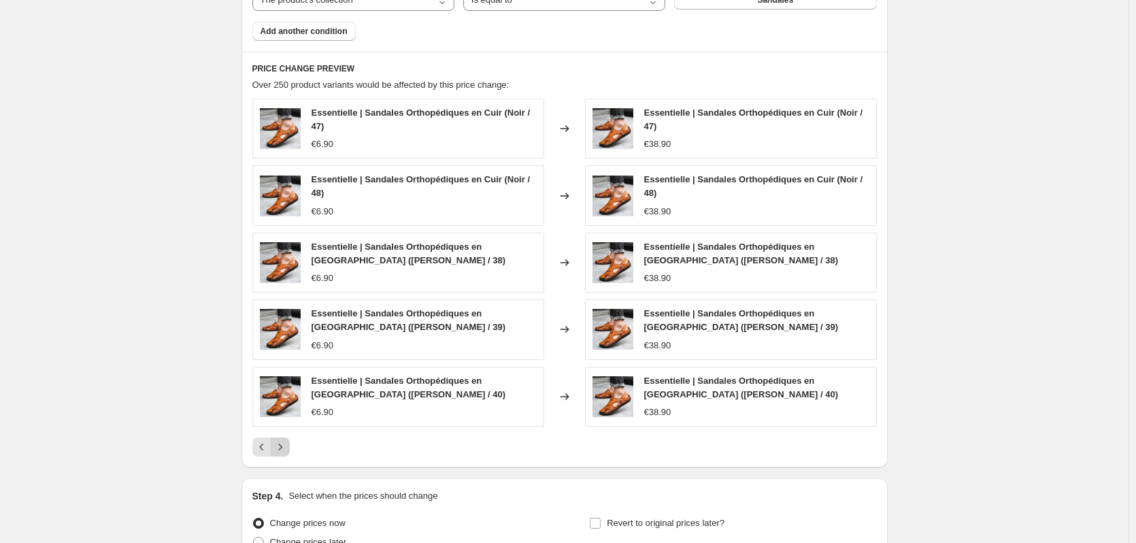
click at [281, 449] on icon "Next" at bounding box center [280, 447] width 14 height 14
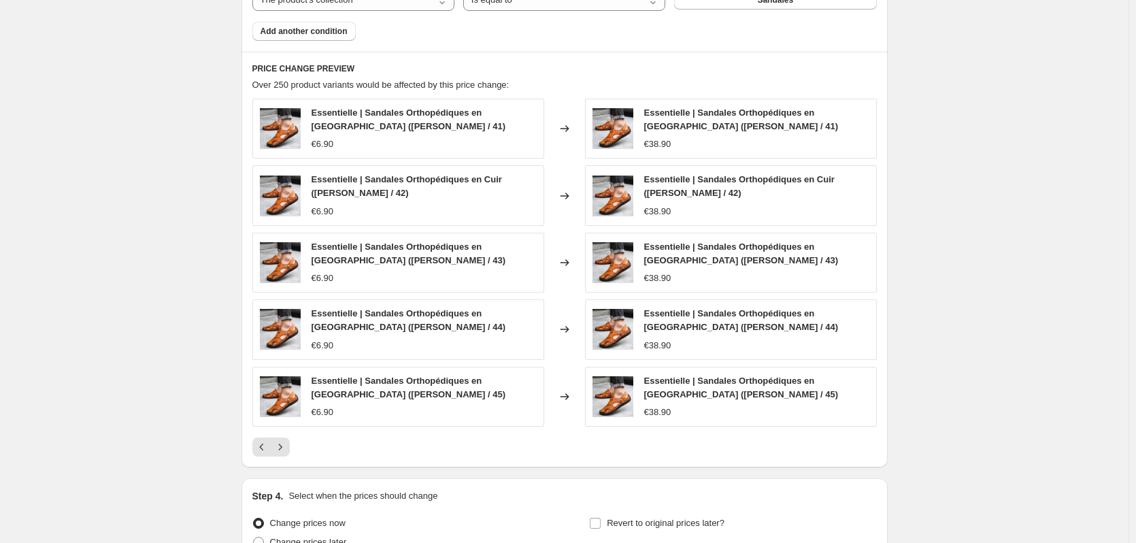
scroll to position [1071, 0]
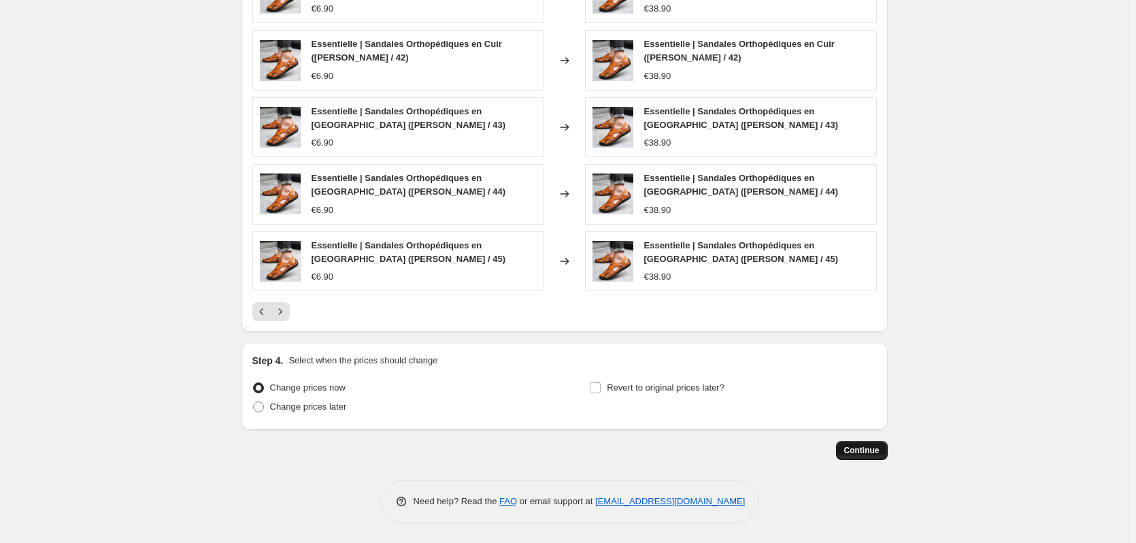
click at [865, 450] on span "Continue" at bounding box center [861, 450] width 35 height 11
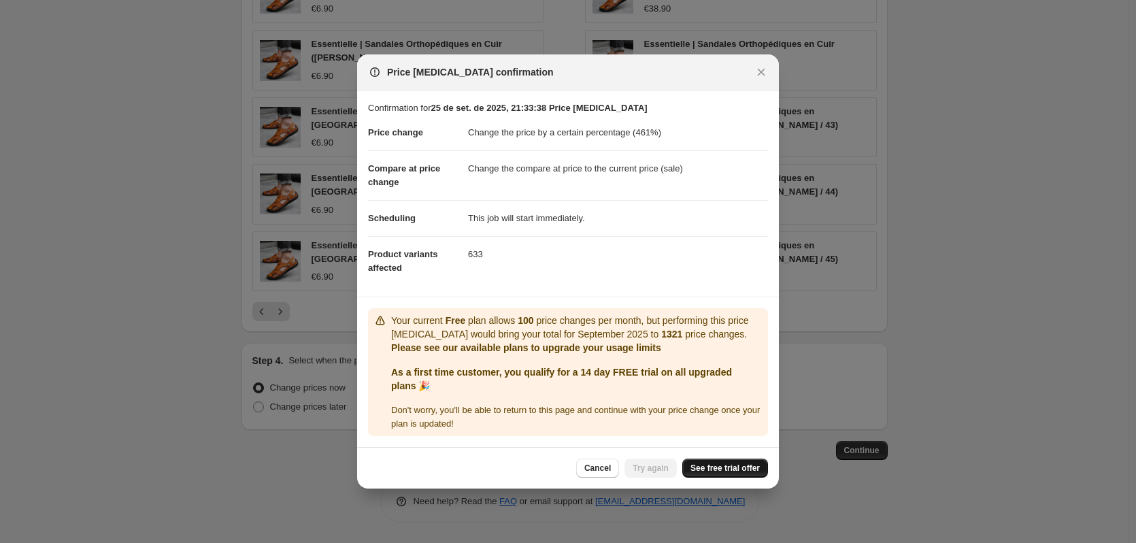
click at [706, 464] on span "See free trial offer" at bounding box center [724, 467] width 69 height 11
click at [764, 74] on icon "Close" at bounding box center [761, 72] width 14 height 14
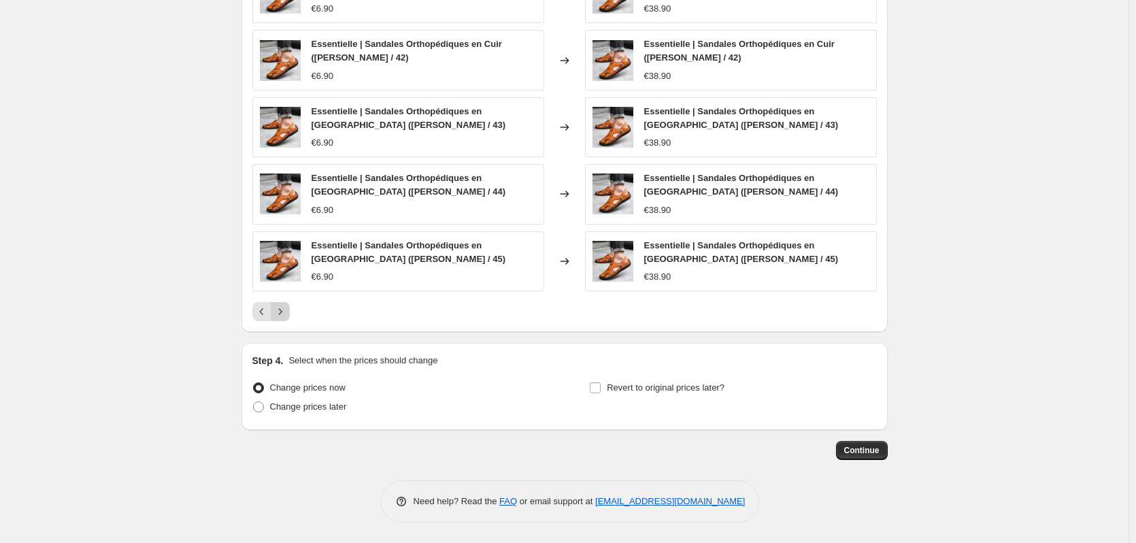
click at [290, 311] on button "Next" at bounding box center [280, 311] width 19 height 19
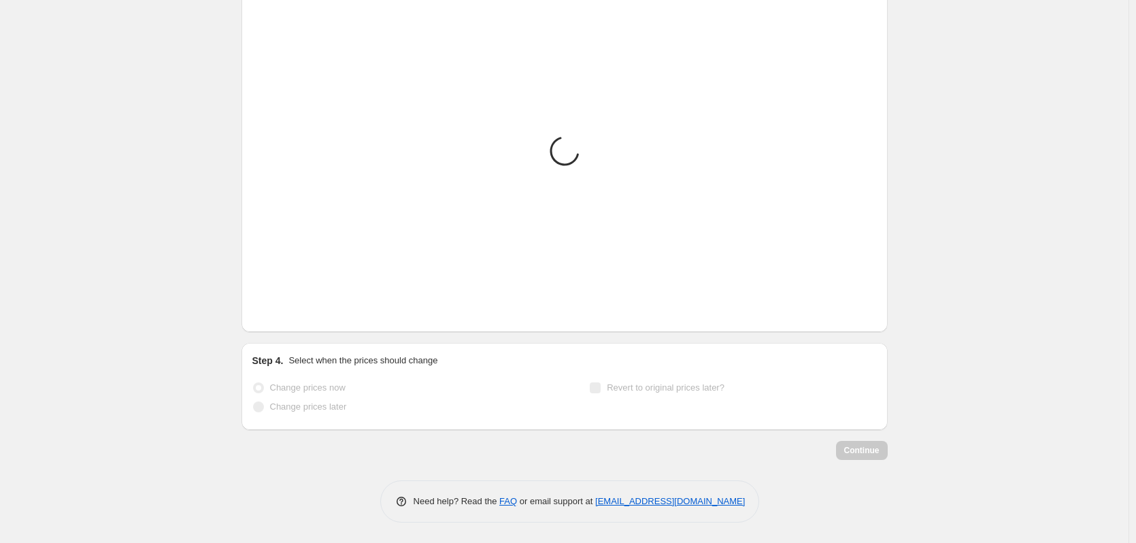
scroll to position [1062, 0]
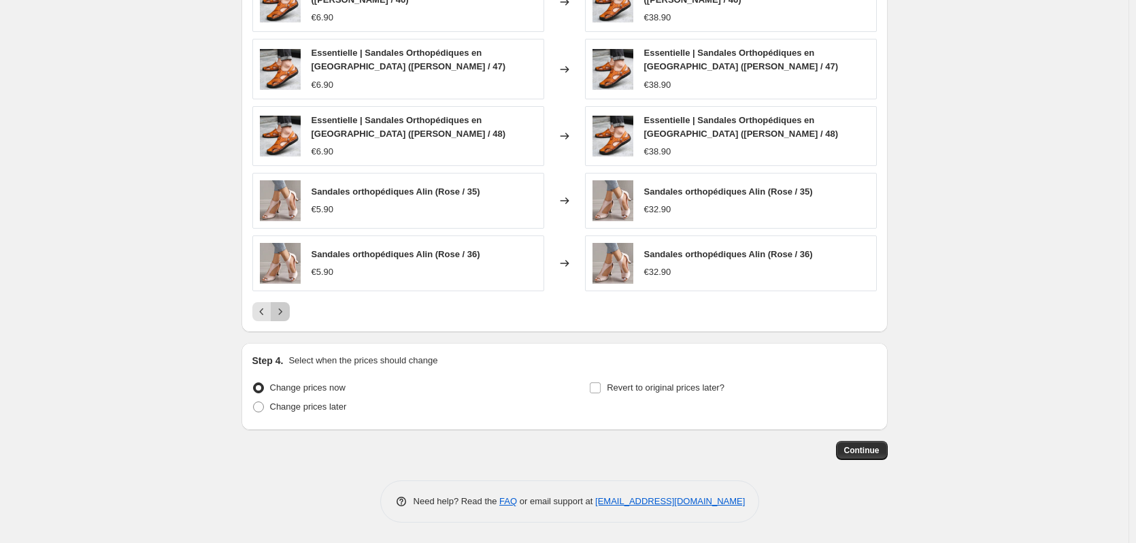
click at [290, 311] on button "Next" at bounding box center [280, 311] width 19 height 19
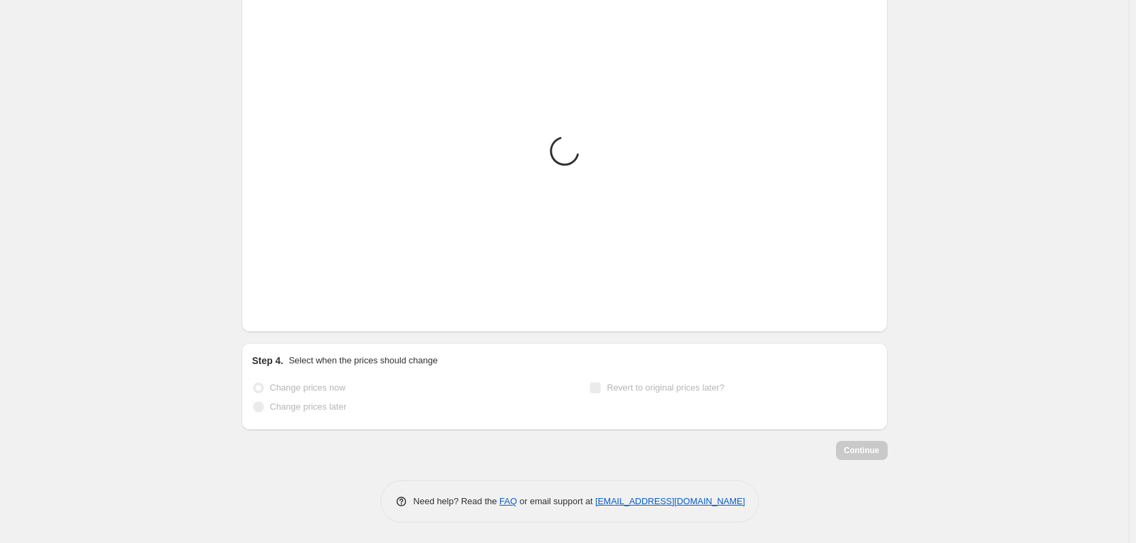
scroll to position [1049, 0]
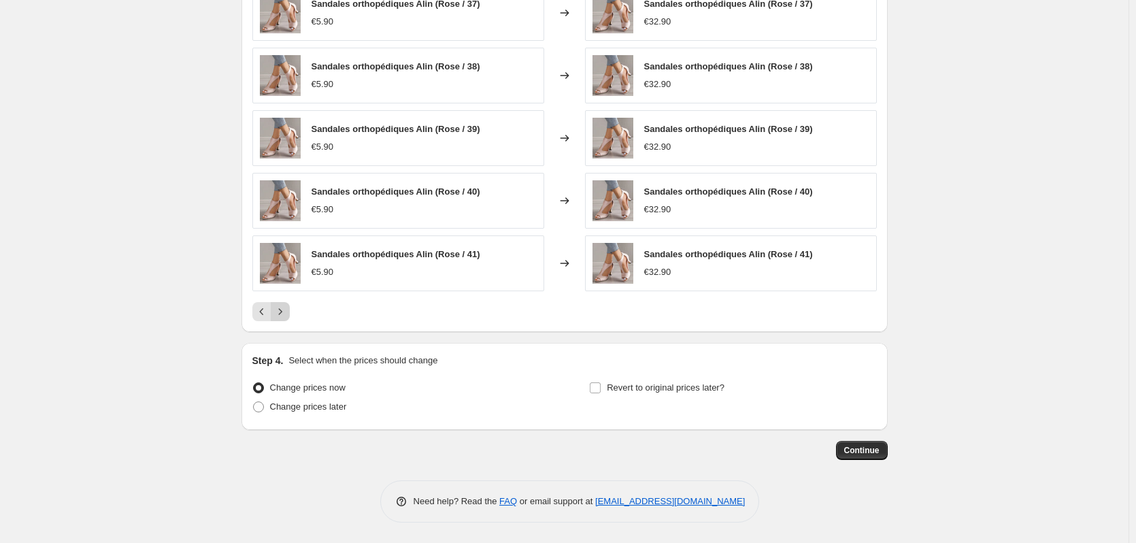
click at [290, 311] on button "Next" at bounding box center [280, 311] width 19 height 19
click at [286, 305] on icon "Next" at bounding box center [280, 312] width 14 height 14
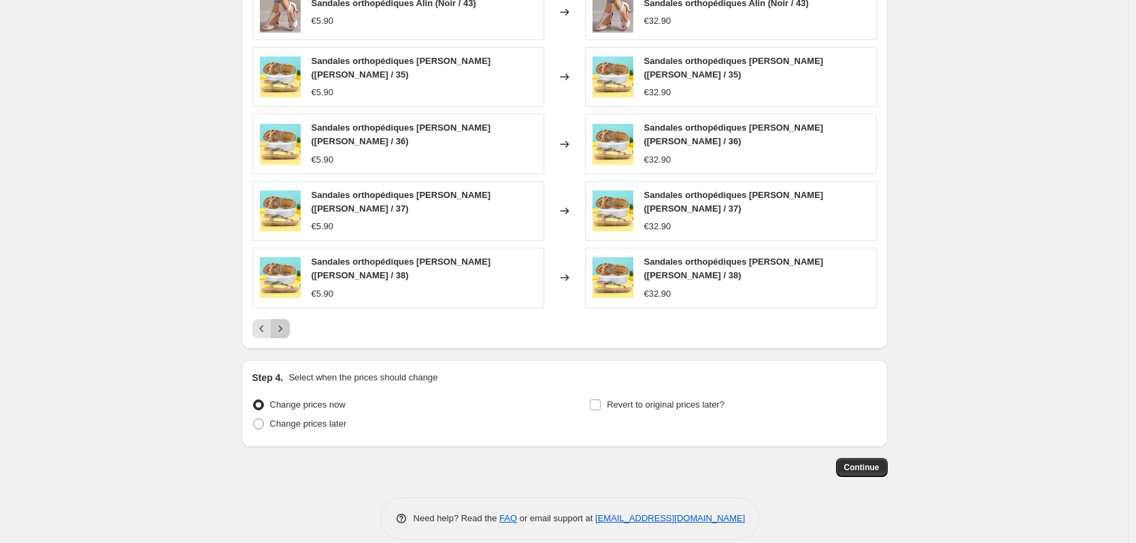
click at [286, 322] on icon "Next" at bounding box center [280, 329] width 14 height 14
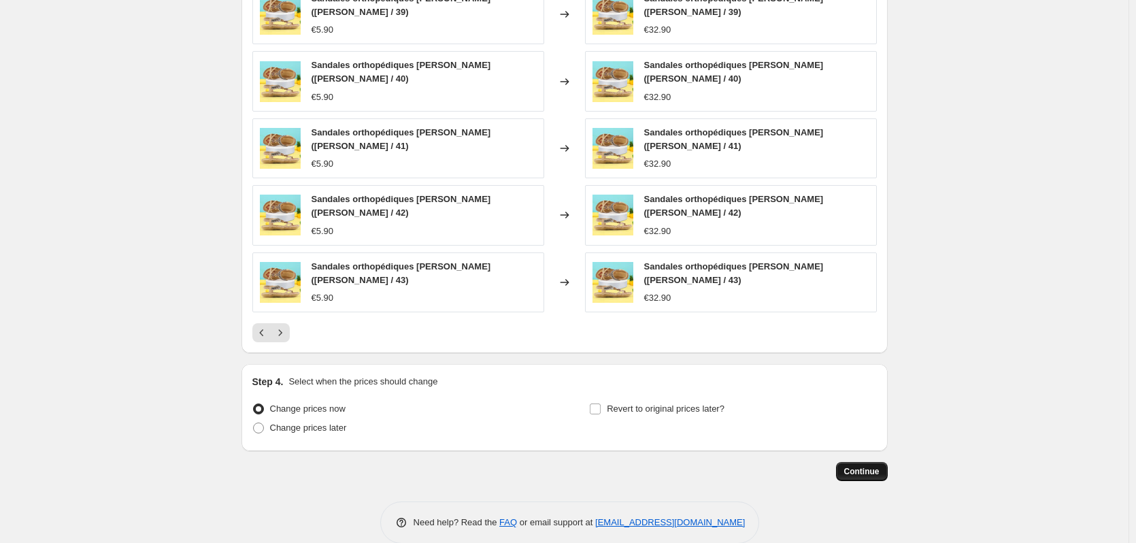
click at [870, 462] on button "Continue" at bounding box center [862, 471] width 52 height 19
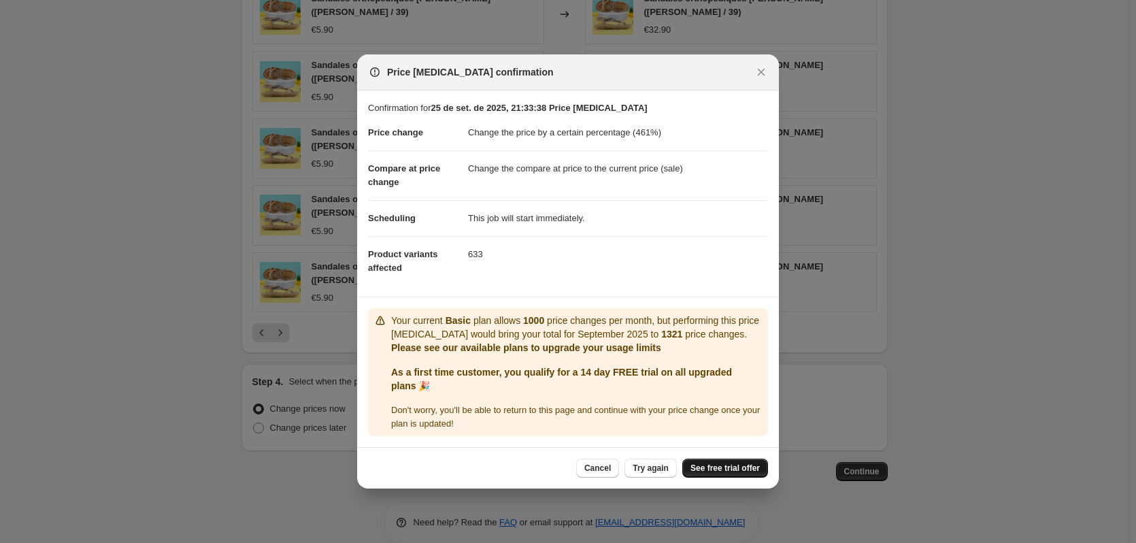
click at [702, 467] on span "See free trial offer" at bounding box center [724, 467] width 69 height 11
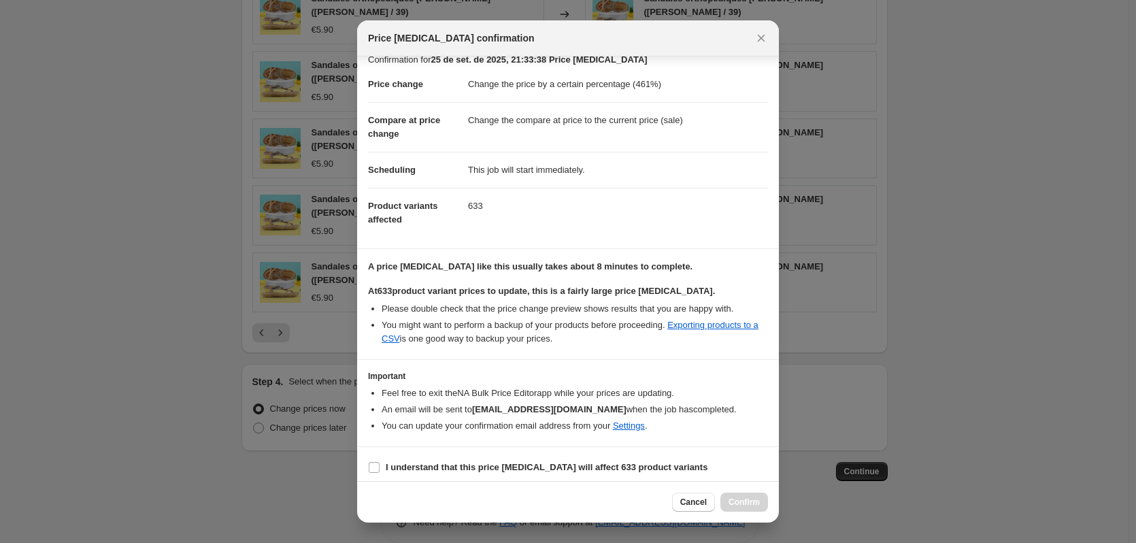
scroll to position [21, 0]
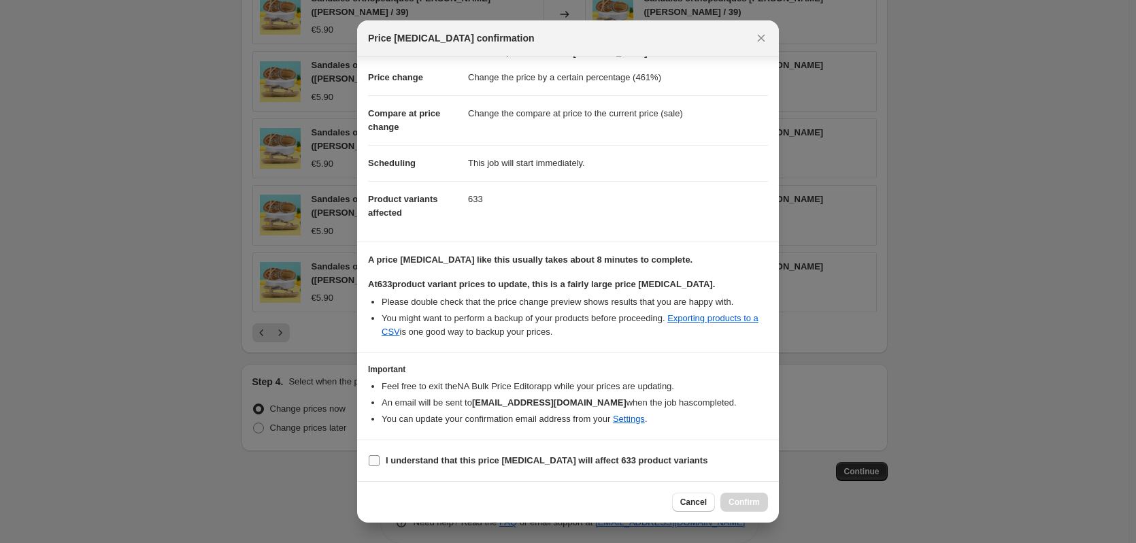
click at [384, 462] on label "I understand that this price change job will affect 633 product variants" at bounding box center [537, 460] width 339 height 19
click at [379, 462] on input "I understand that this price change job will affect 633 product variants" at bounding box center [374, 460] width 11 height 11
checkbox input "true"
click at [748, 505] on span "Confirm" at bounding box center [743, 501] width 31 height 11
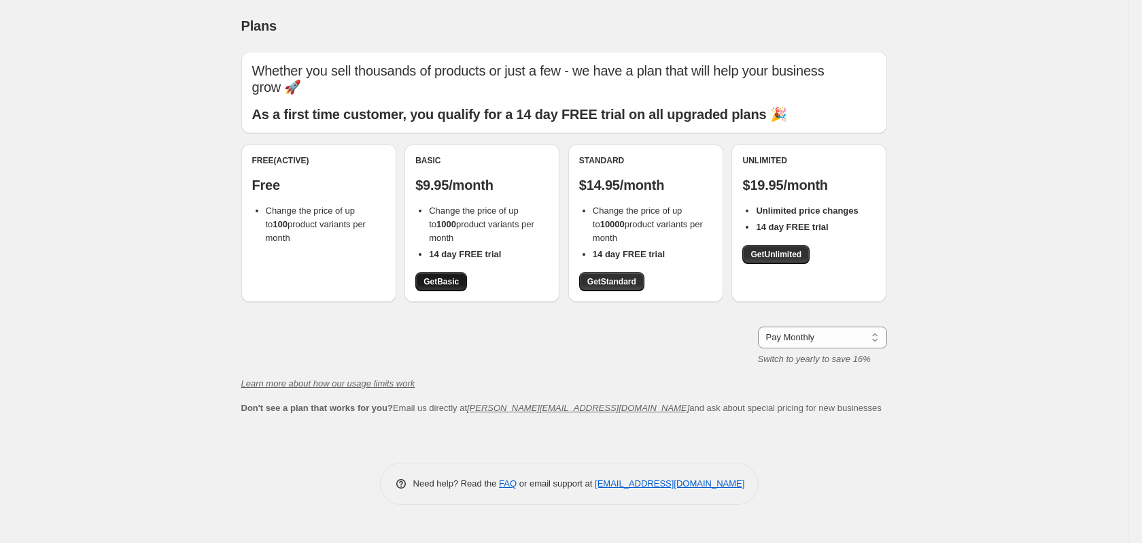
click at [447, 284] on span "Get Basic" at bounding box center [441, 281] width 35 height 11
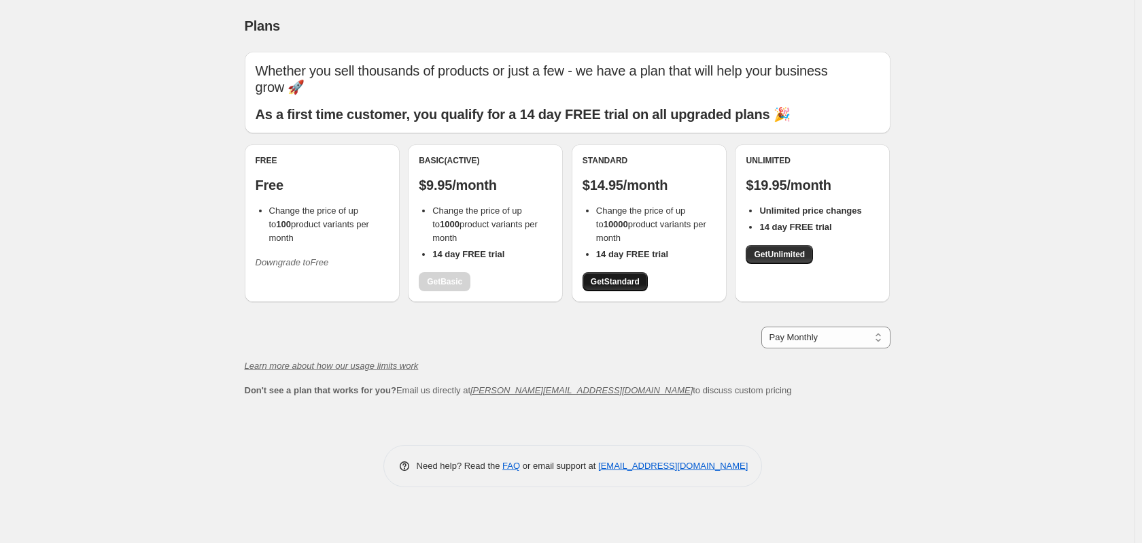
click at [622, 279] on span "Get Standard" at bounding box center [615, 281] width 49 height 11
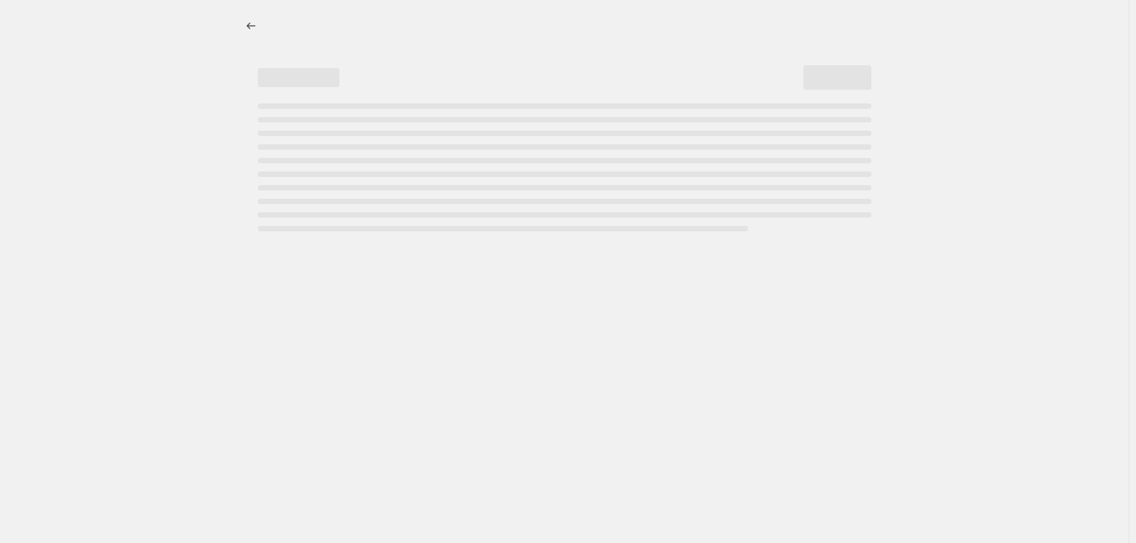
select select "percentage"
select select "collection"
